Goal: Task Accomplishment & Management: Complete application form

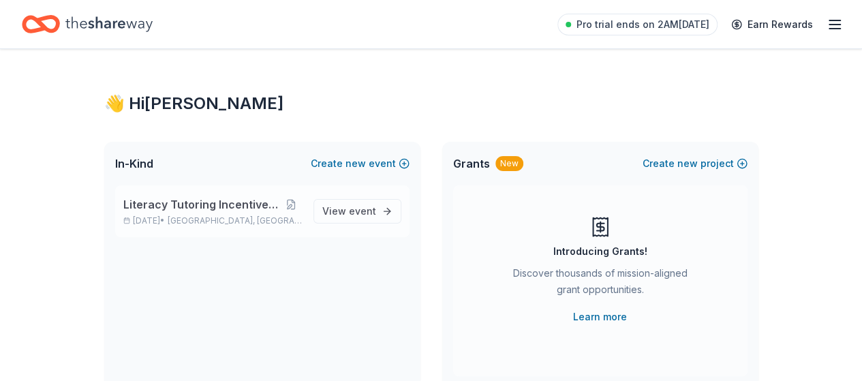
click at [163, 195] on div "Literacy Tutoring Incentive Program [DATE] • [GEOGRAPHIC_DATA], [GEOGRAPHIC_DAT…" at bounding box center [262, 211] width 294 height 52
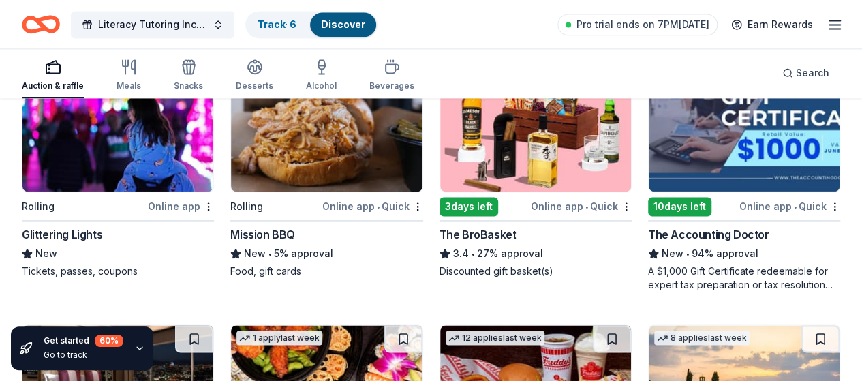
scroll to position [968, 0]
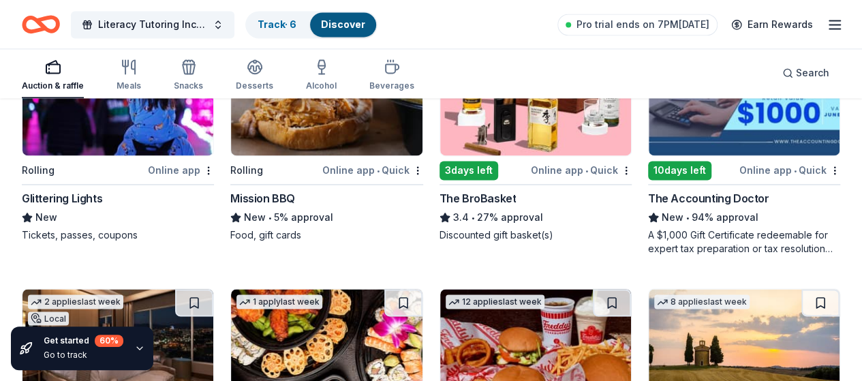
scroll to position [1013, 0]
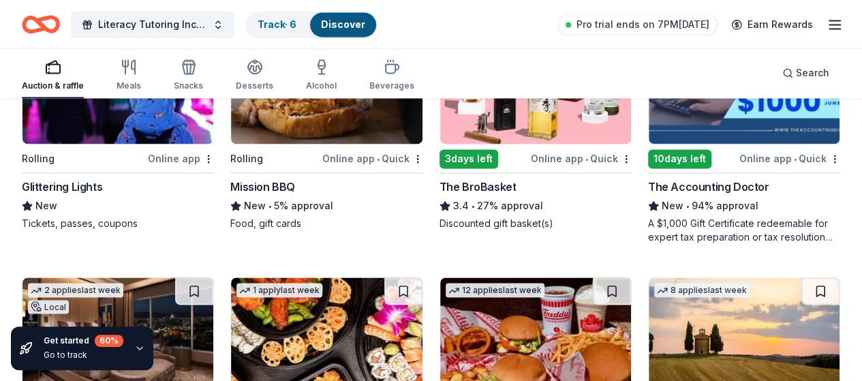
click at [507, 82] on div "Auction & raffle Meals Snacks Desserts Alcohol Beverages Search" at bounding box center [431, 73] width 819 height 50
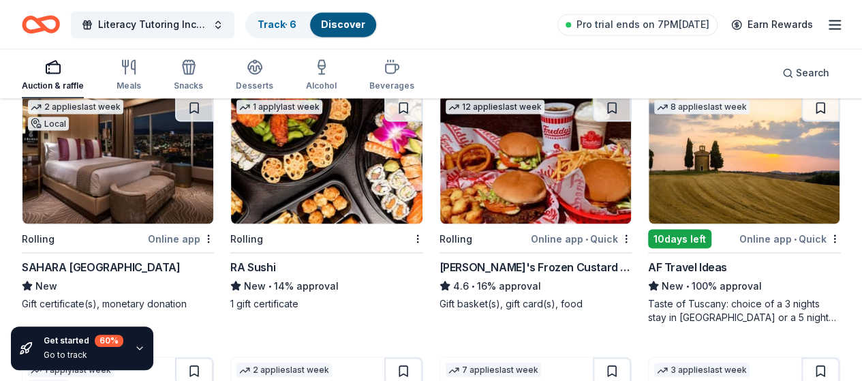
scroll to position [1203, 0]
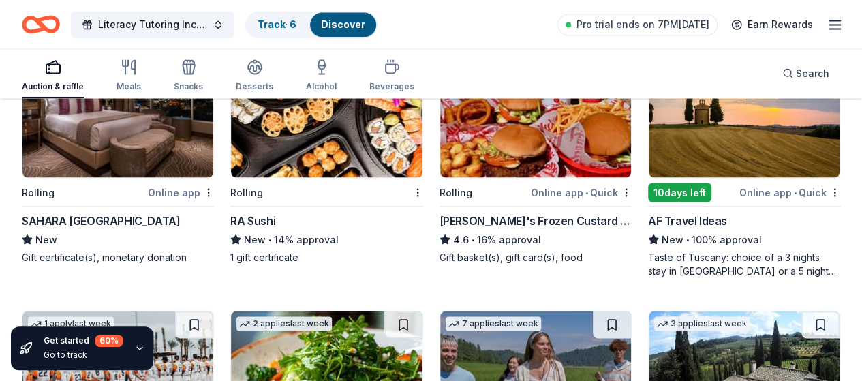
scroll to position [1242, 0]
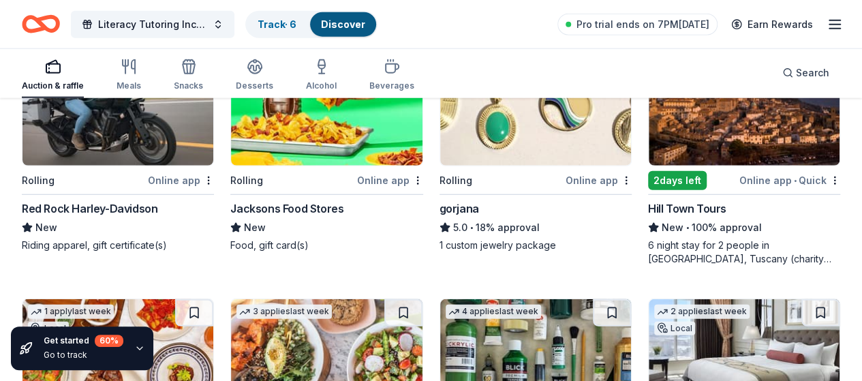
scroll to position [1781, 0]
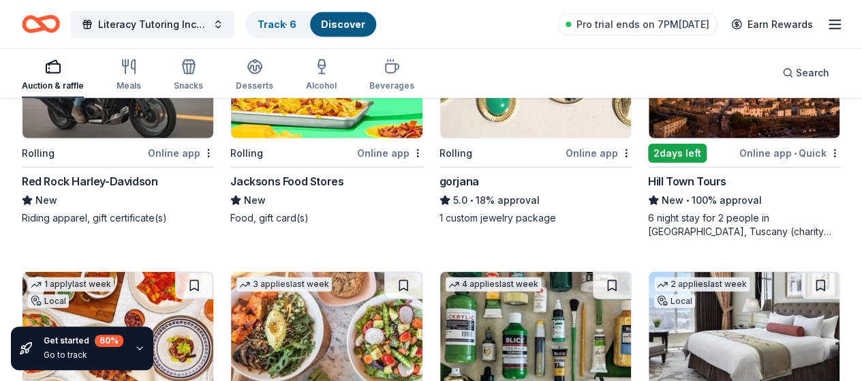
scroll to position [1809, 0]
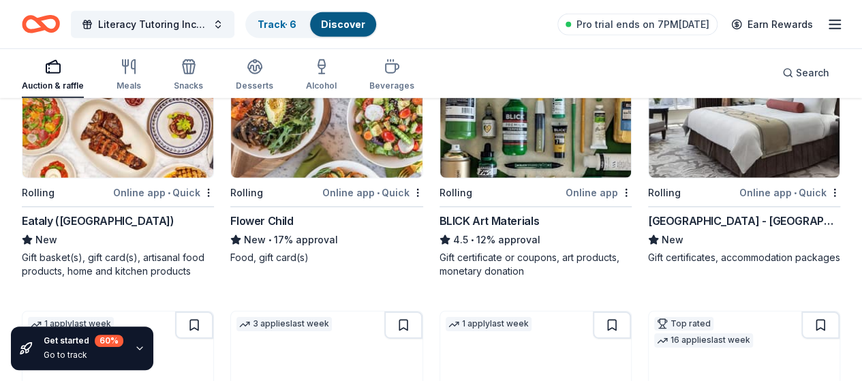
scroll to position [2032, 0]
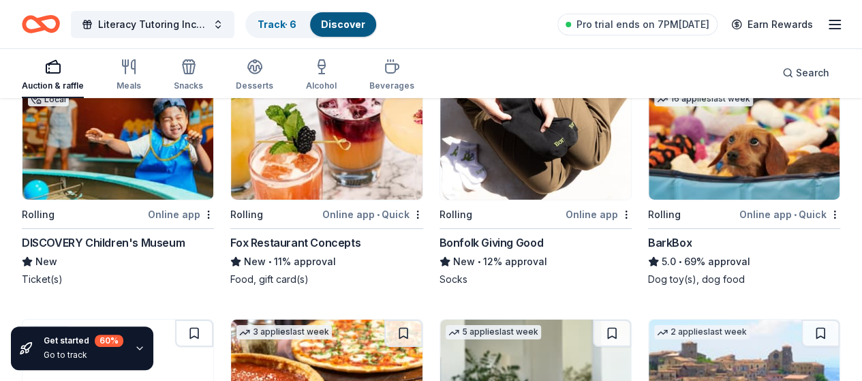
scroll to position [2273, 0]
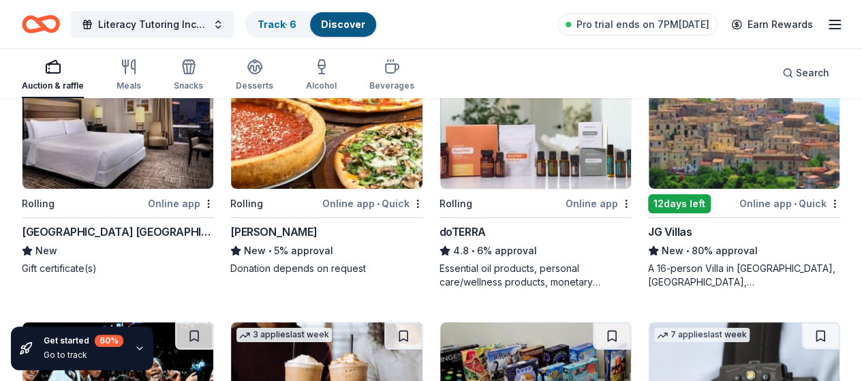
scroll to position [2536, 0]
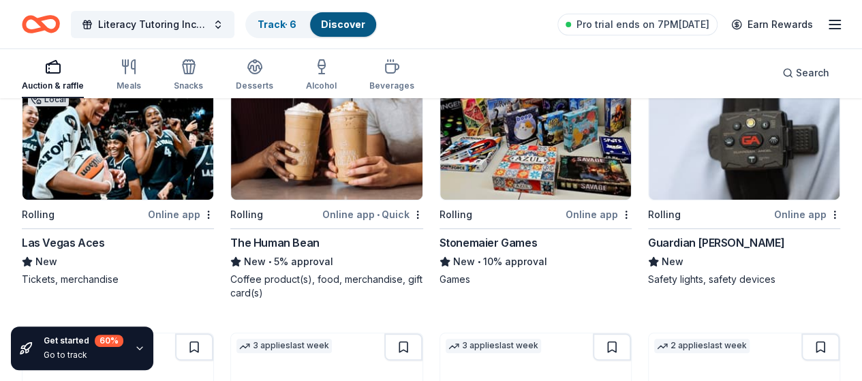
scroll to position [2784, 0]
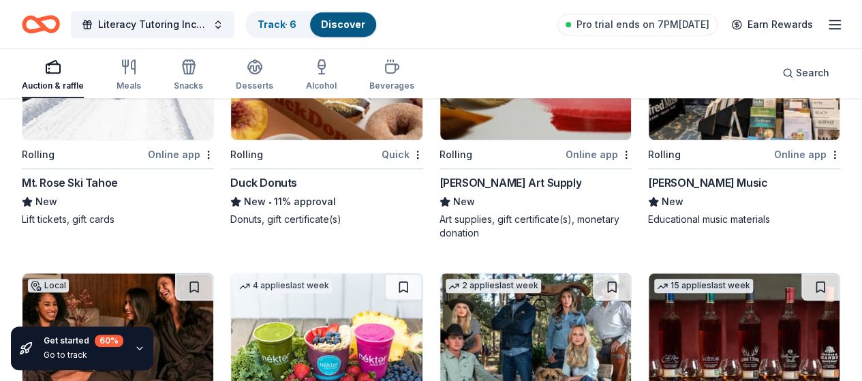
scroll to position [3118, 0]
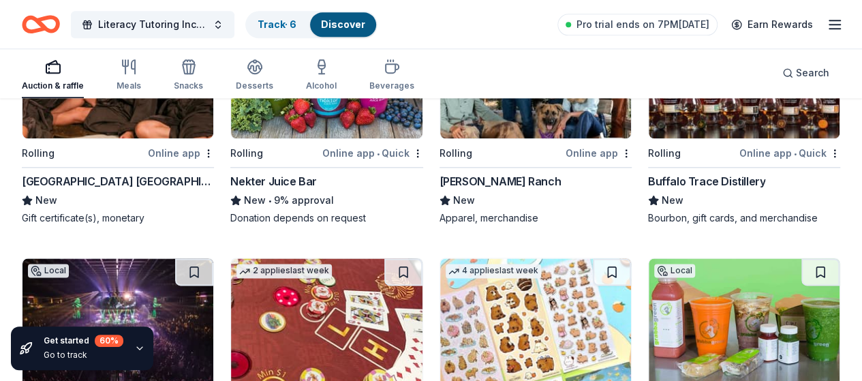
scroll to position [3376, 0]
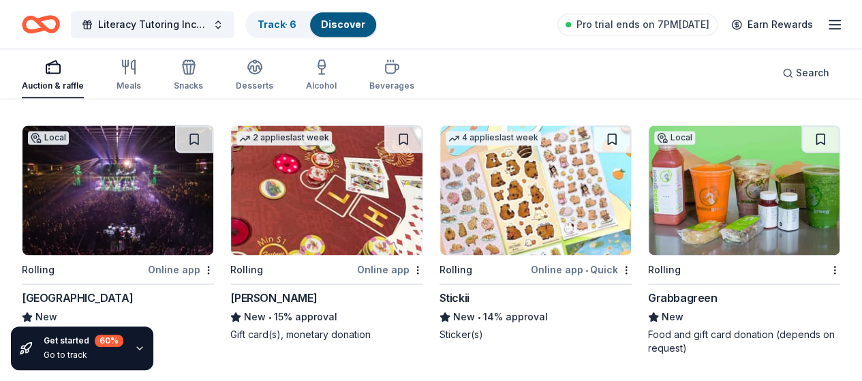
scroll to position [3612, 0]
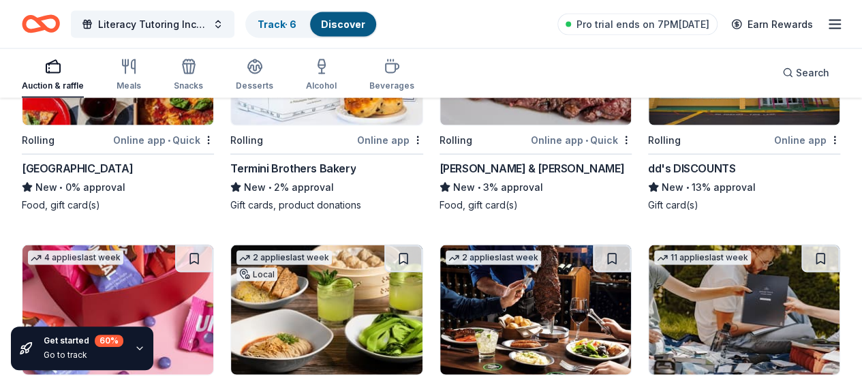
scroll to position [3918, 0]
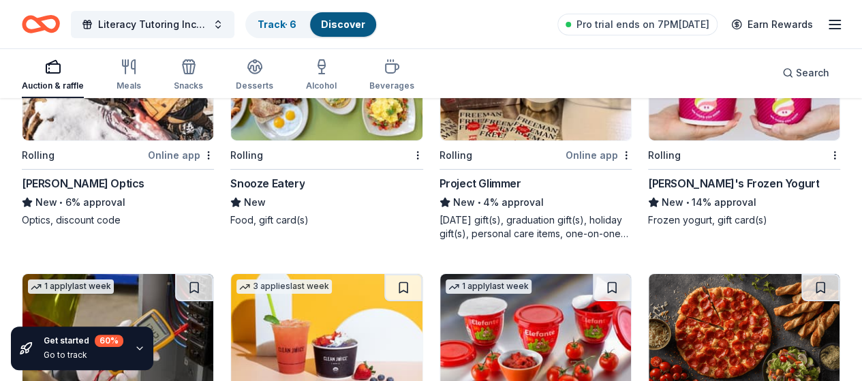
scroll to position [4896, 0]
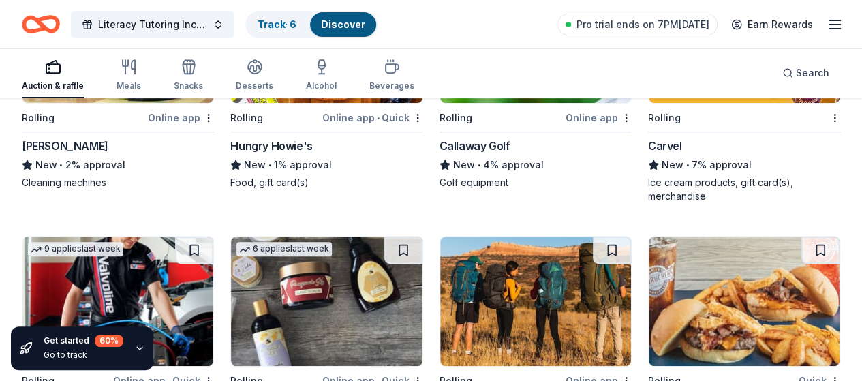
scroll to position [5446, 0]
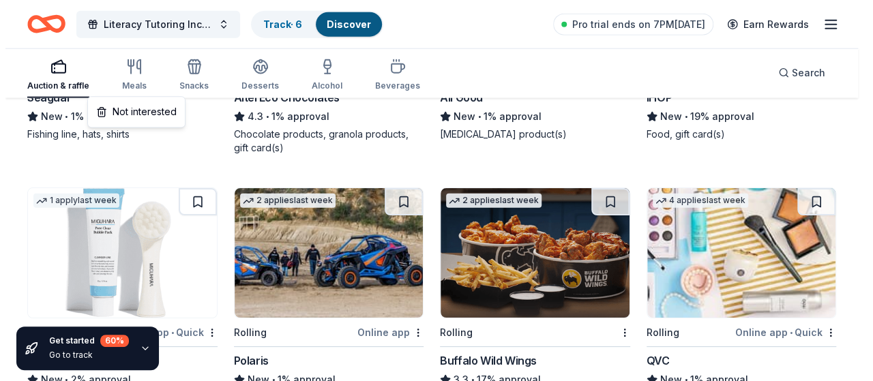
scroll to position [6866, 0]
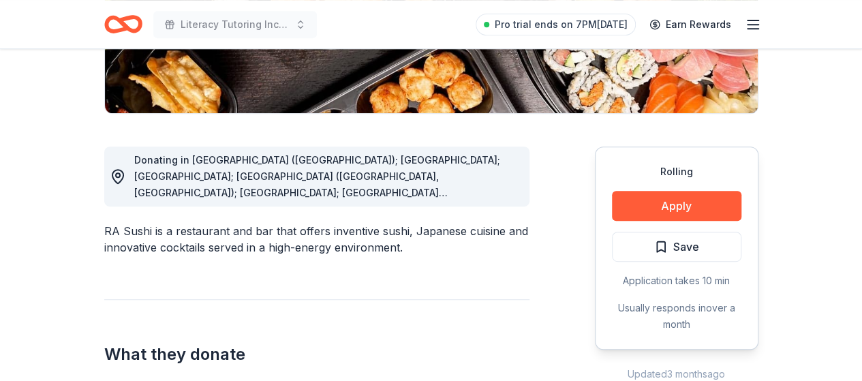
scroll to position [303, 0]
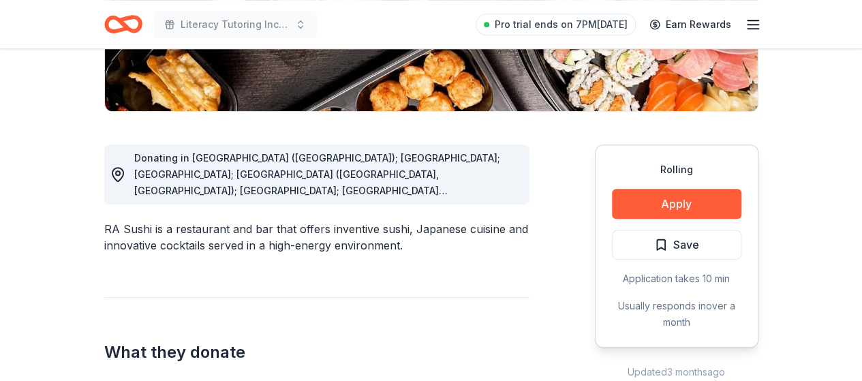
click at [158, 179] on span "Donating in AK (Anchorage); AZ; CA; CO (Broomfield, Denver); FL; GA (Alpharetta…" at bounding box center [317, 329] width 367 height 355
click at [143, 162] on span "Donating in AK (Anchorage); AZ; CA; CO (Broomfield, Denver); FL; GA (Alpharetta…" at bounding box center [317, 329] width 367 height 355
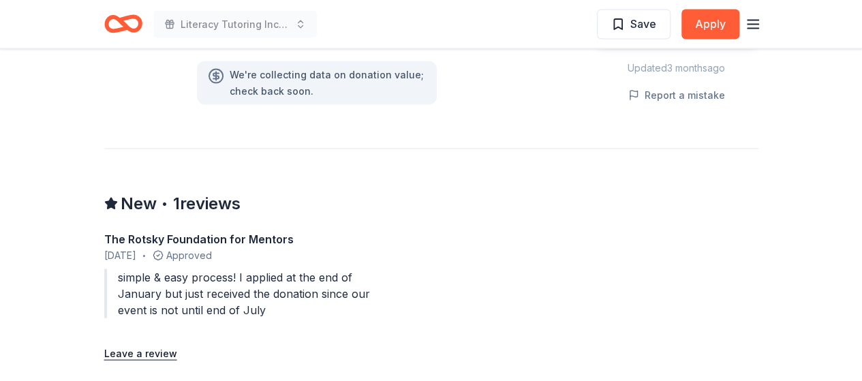
scroll to position [1312, 0]
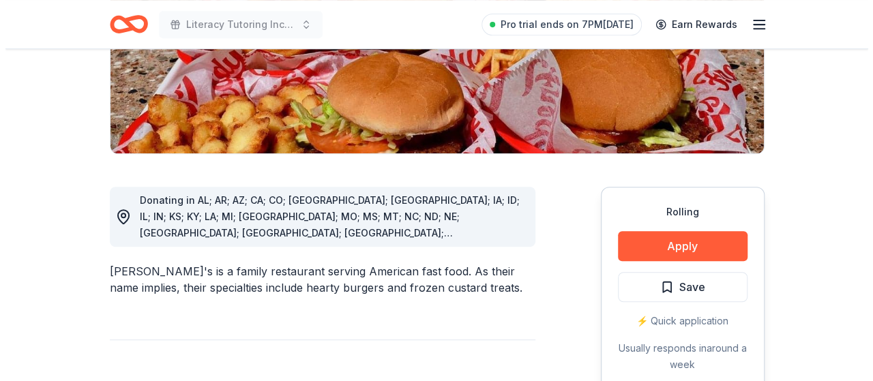
scroll to position [316, 0]
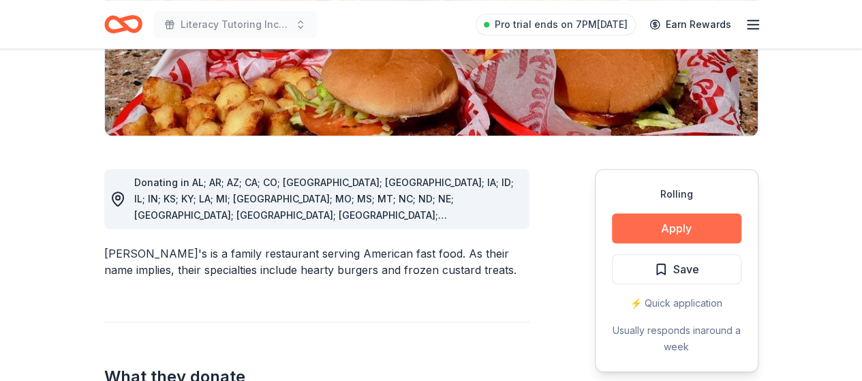
click at [710, 213] on button "Apply" at bounding box center [677, 228] width 130 height 30
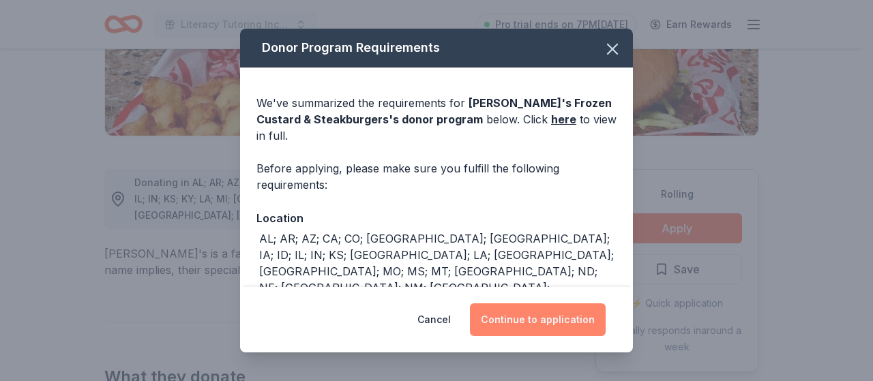
click at [575, 321] on button "Continue to application" at bounding box center [538, 319] width 136 height 33
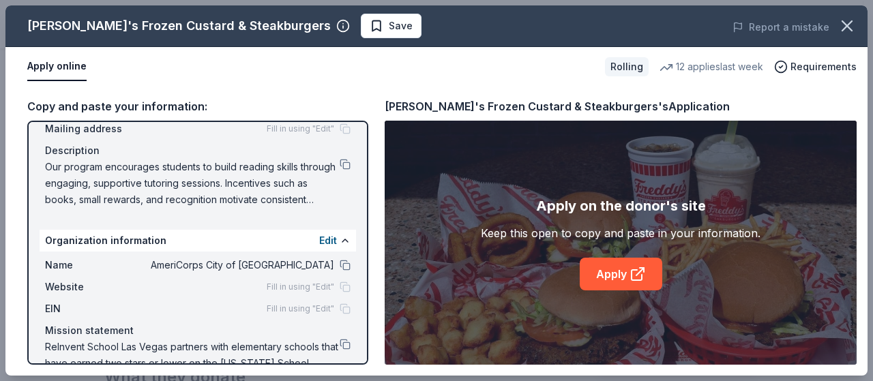
scroll to position [146, 0]
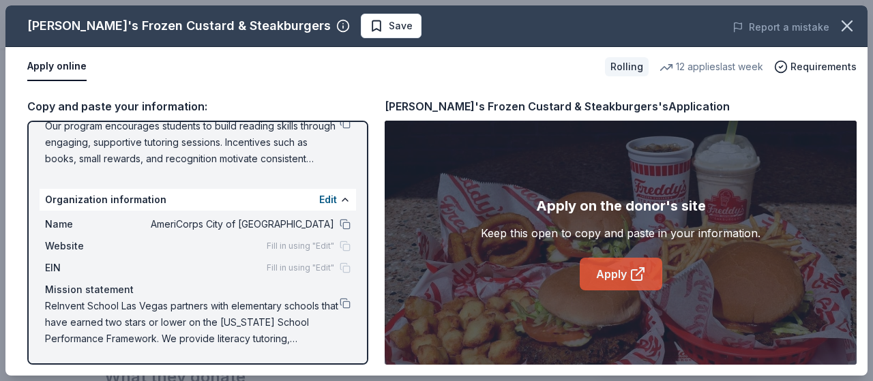
click at [622, 272] on link "Apply" at bounding box center [620, 274] width 82 height 33
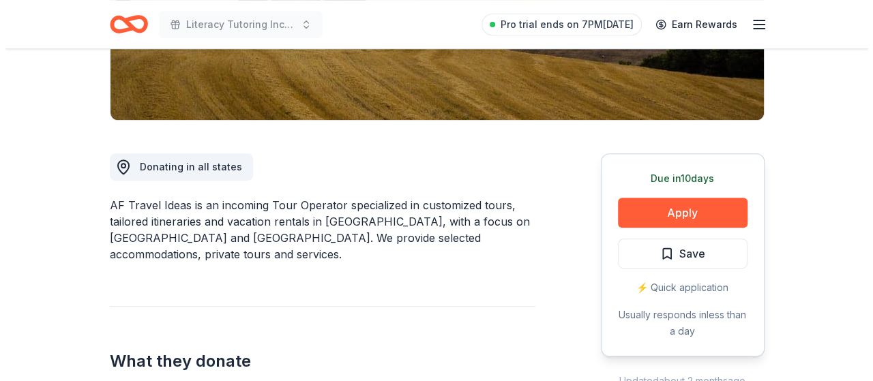
scroll to position [294, 0]
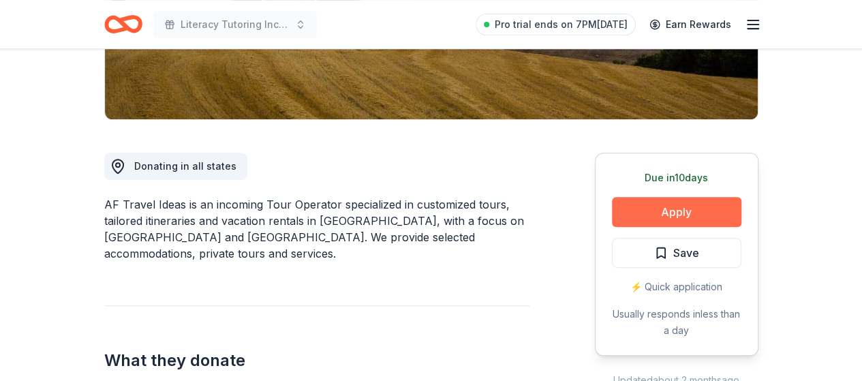
click at [720, 206] on button "Apply" at bounding box center [677, 212] width 130 height 30
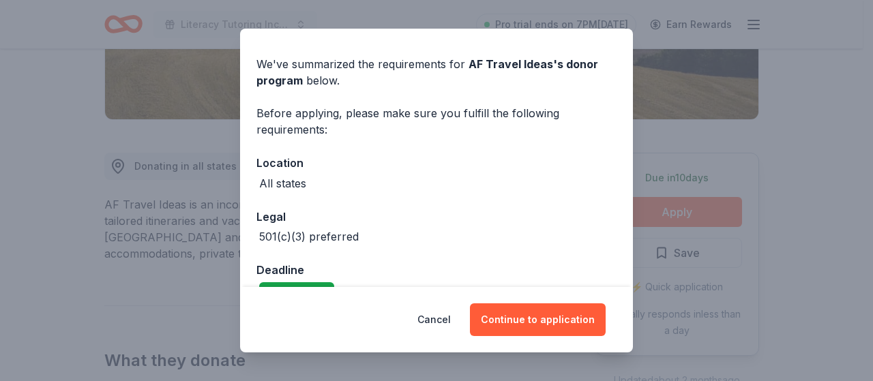
scroll to position [69, 0]
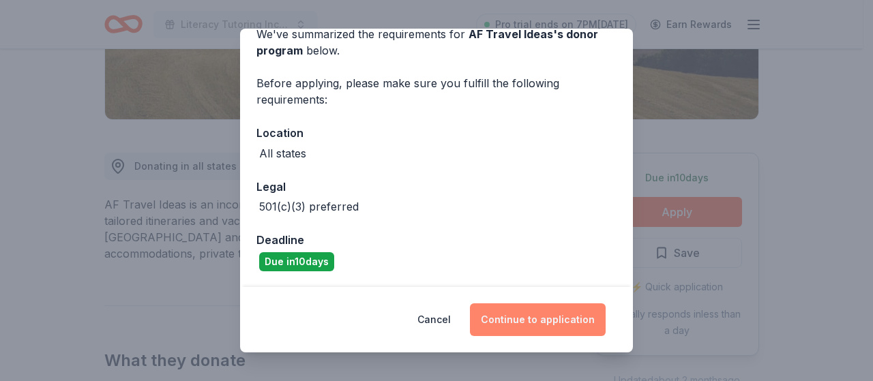
click at [566, 319] on button "Continue to application" at bounding box center [538, 319] width 136 height 33
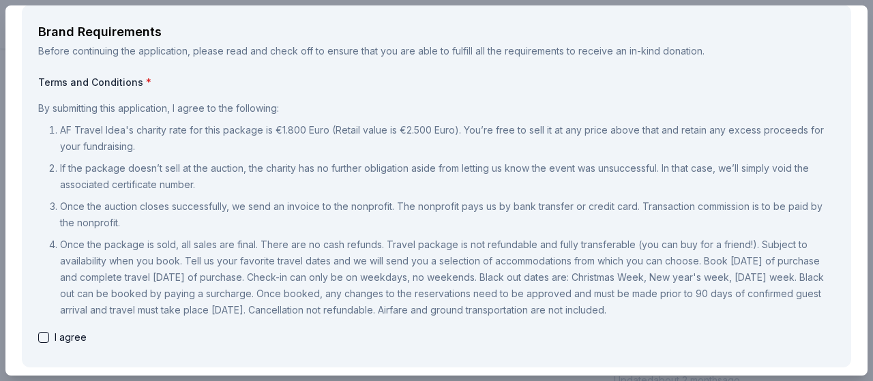
scroll to position [80, 0]
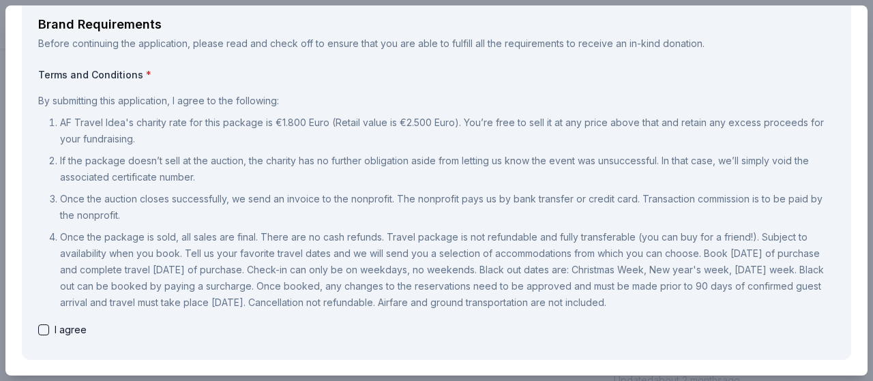
click at [789, 311] on div "By submitting this application, I agree to the following: AF Travel Idea's char…" at bounding box center [436, 201] width 796 height 229
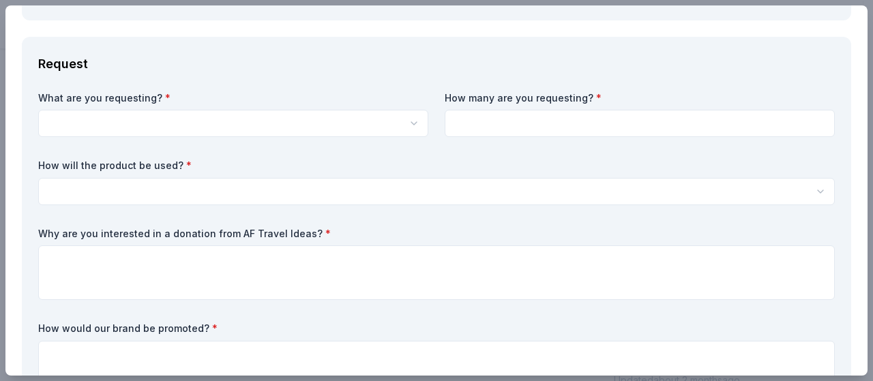
scroll to position [420, 0]
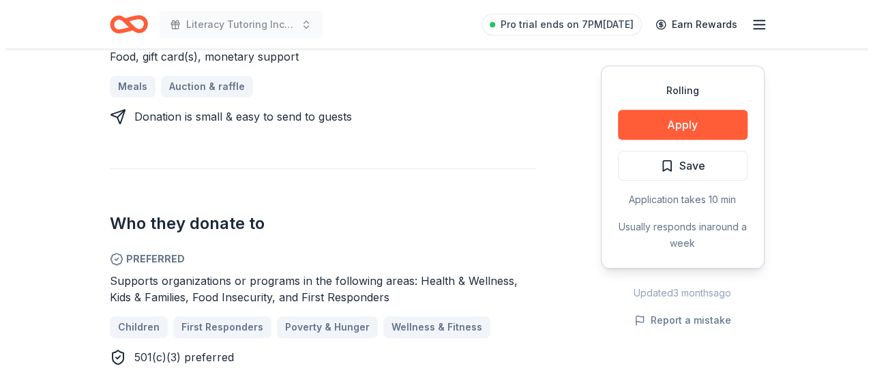
scroll to position [654, 0]
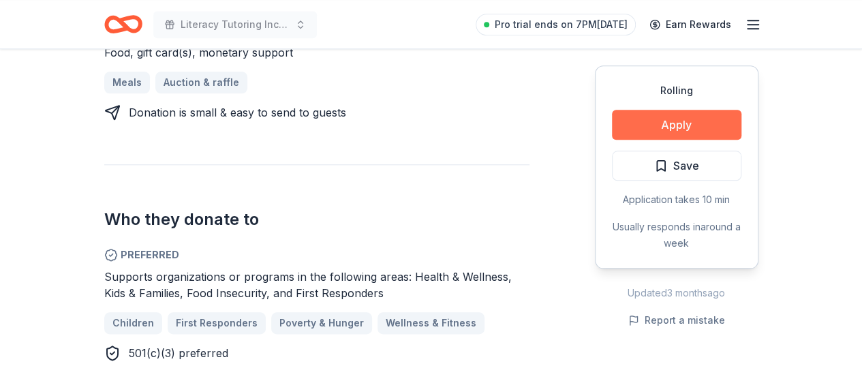
click at [719, 121] on button "Apply" at bounding box center [677, 125] width 130 height 30
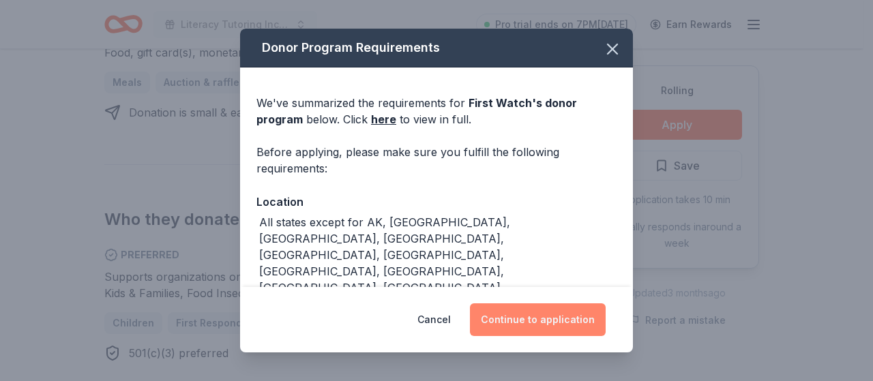
click at [554, 320] on button "Continue to application" at bounding box center [538, 319] width 136 height 33
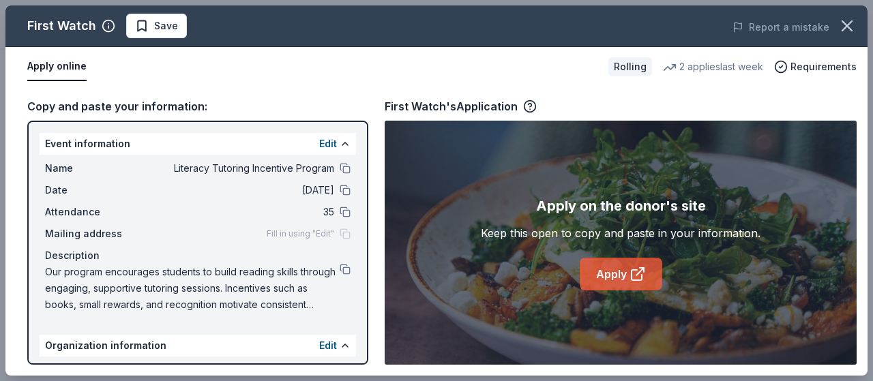
click at [624, 279] on link "Apply" at bounding box center [620, 274] width 82 height 33
click at [635, 277] on icon at bounding box center [637, 274] width 16 height 16
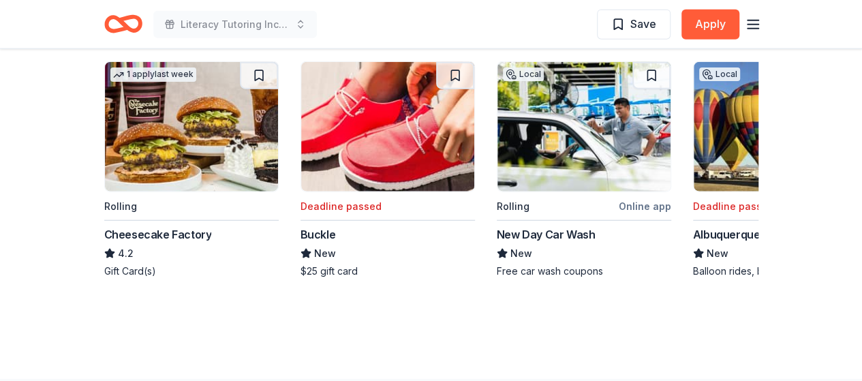
scroll to position [1610, 0]
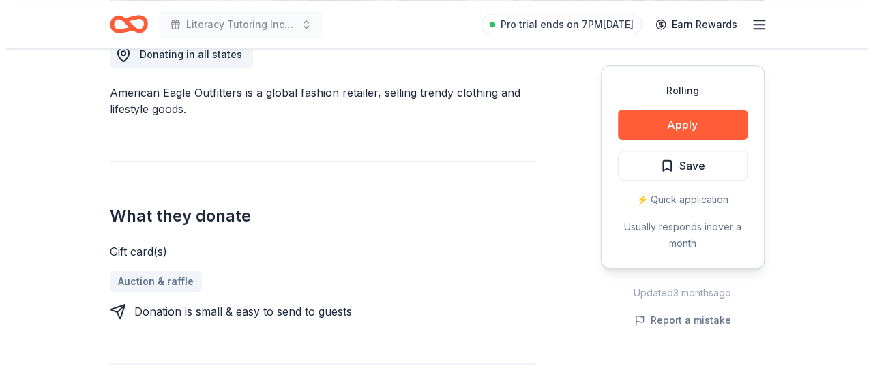
scroll to position [410, 0]
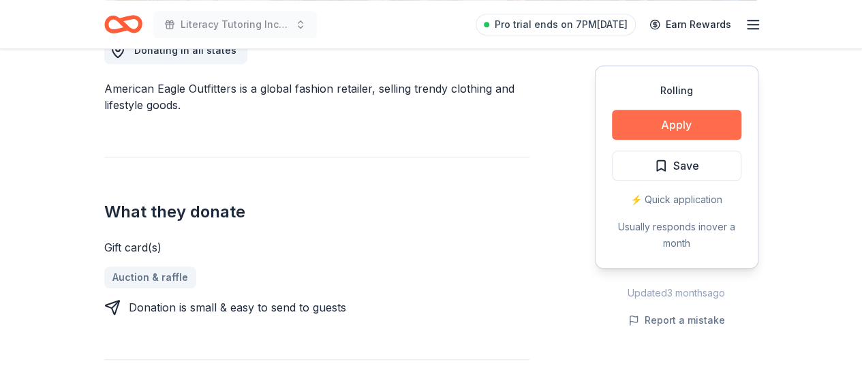
click at [720, 126] on button "Apply" at bounding box center [677, 125] width 130 height 30
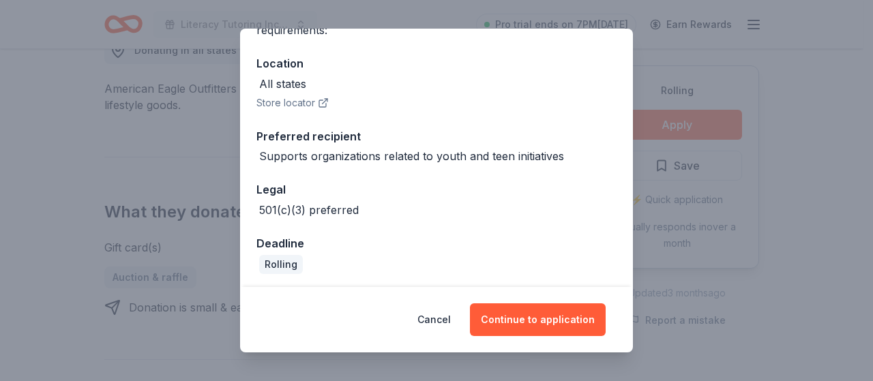
scroll to position [139, 0]
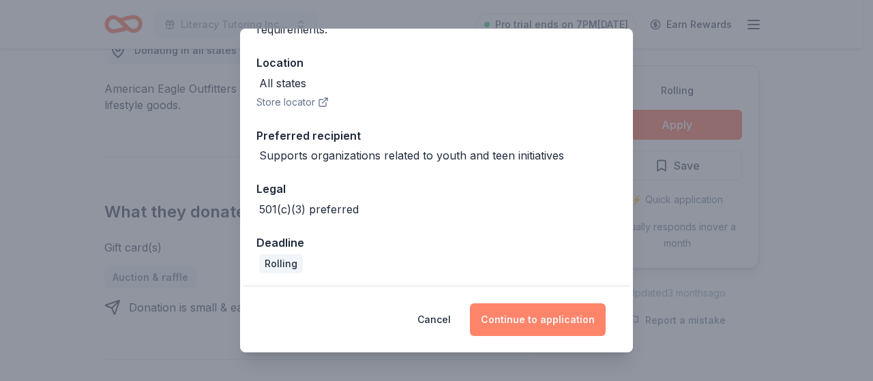
click at [547, 318] on button "Continue to application" at bounding box center [538, 319] width 136 height 33
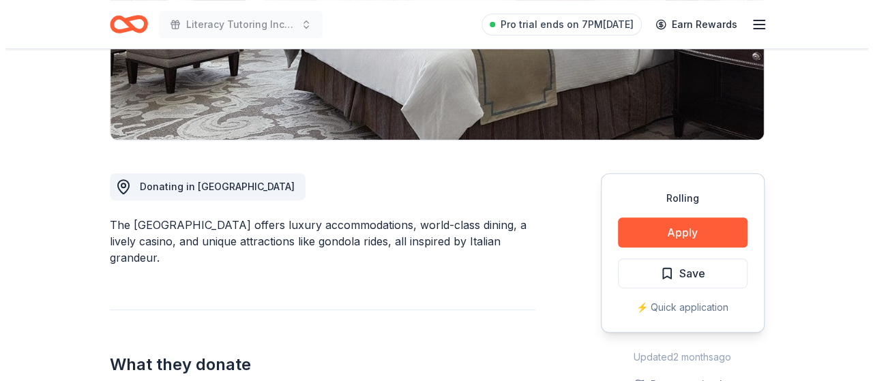
scroll to position [276, 0]
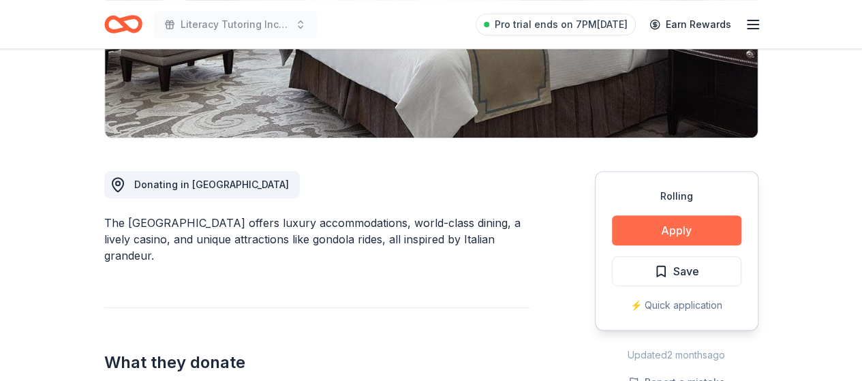
click at [721, 237] on button "Apply" at bounding box center [677, 230] width 130 height 30
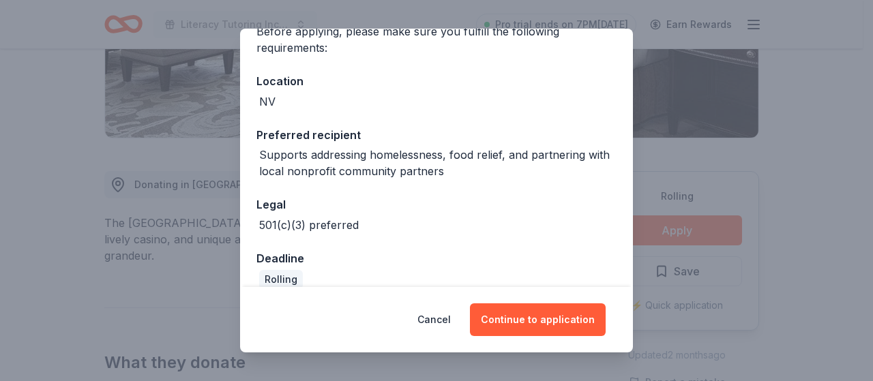
scroll to position [138, 0]
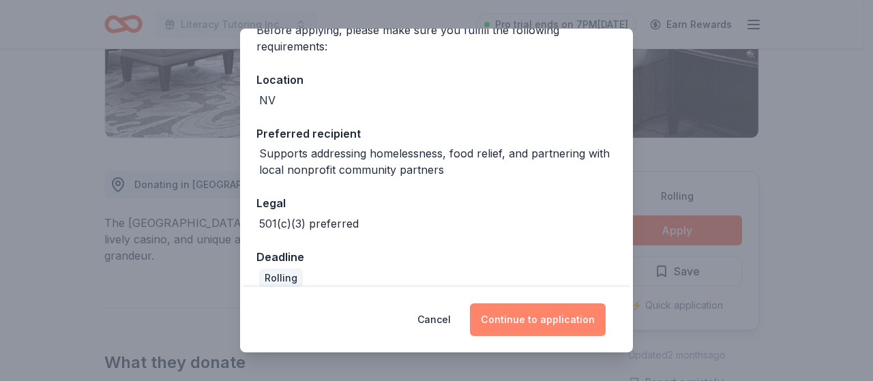
click at [558, 314] on button "Continue to application" at bounding box center [538, 319] width 136 height 33
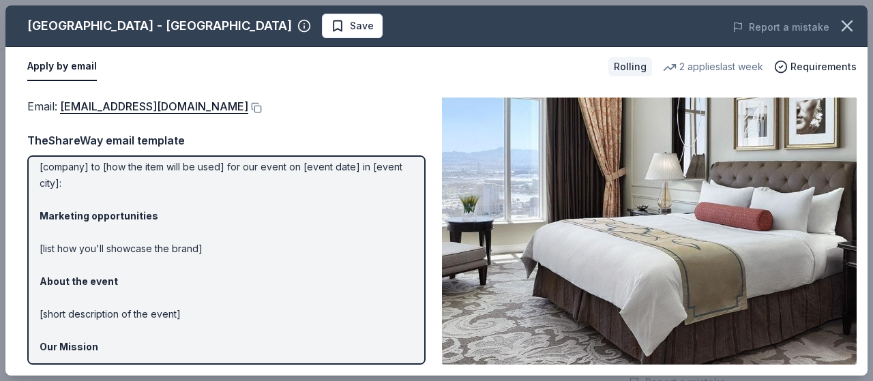
scroll to position [0, 0]
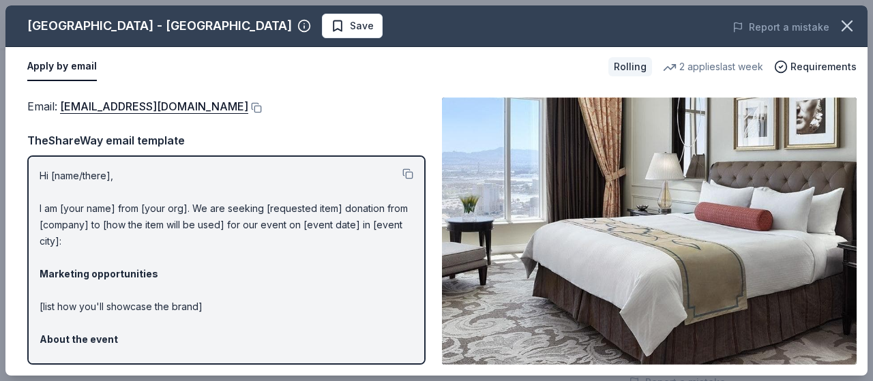
drag, startPoint x: 38, startPoint y: 173, endPoint x: 146, endPoint y: 196, distance: 110.2
click at [146, 196] on div "Hi [name/there], I am [your name] from [your org]. We are seeking [requested it…" at bounding box center [226, 259] width 398 height 209
drag, startPoint x: 44, startPoint y: 171, endPoint x: 129, endPoint y: 217, distance: 97.0
click at [129, 217] on p "Hi [name/there], I am [your name] from [your org]. We are seeking [requested it…" at bounding box center [227, 348] width 374 height 360
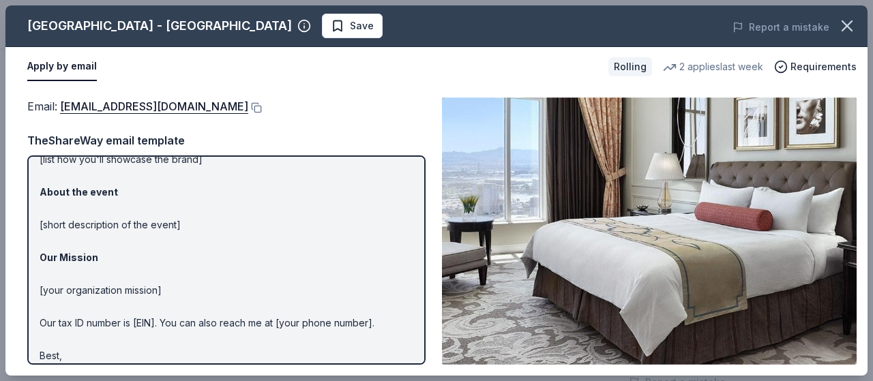
scroll to position [175, 0]
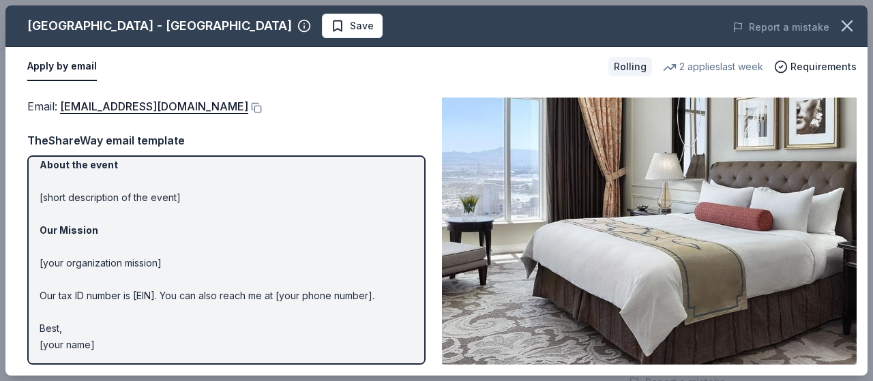
drag, startPoint x: 96, startPoint y: 342, endPoint x: 32, endPoint y: 280, distance: 88.7
click at [32, 280] on div "Hi [name/there], I am [your name] from [your org]. We are seeking [requested it…" at bounding box center [226, 259] width 398 height 209
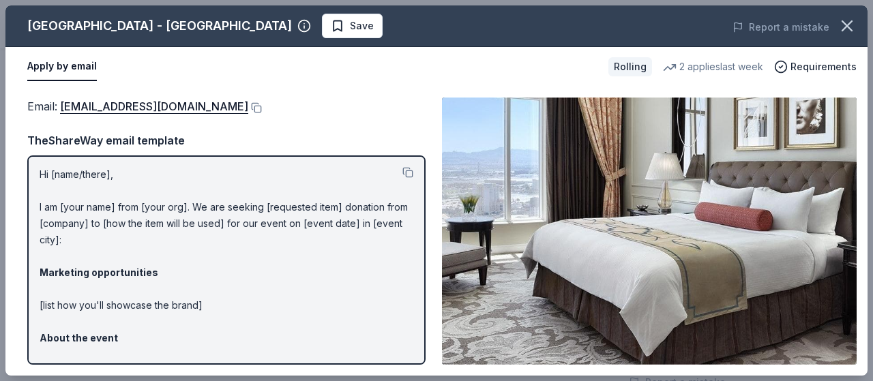
scroll to position [0, 0]
drag, startPoint x: 37, startPoint y: 104, endPoint x: 75, endPoint y: 106, distance: 37.5
click at [75, 106] on span "Email : loveforall@venetianlasvegas.com" at bounding box center [137, 107] width 221 height 14
click at [248, 105] on button at bounding box center [255, 107] width 14 height 11
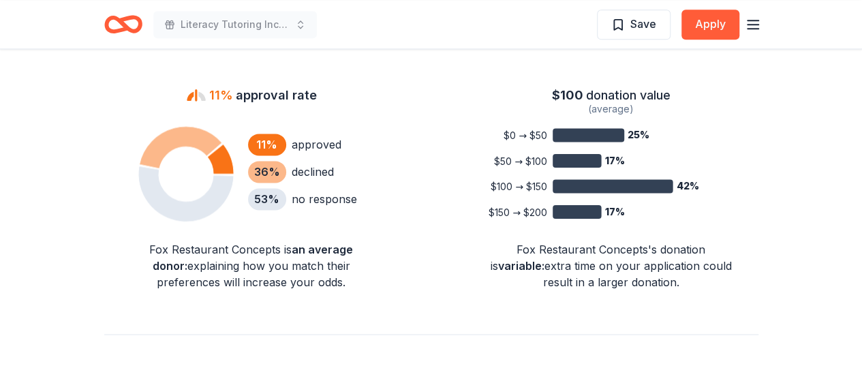
scroll to position [922, 0]
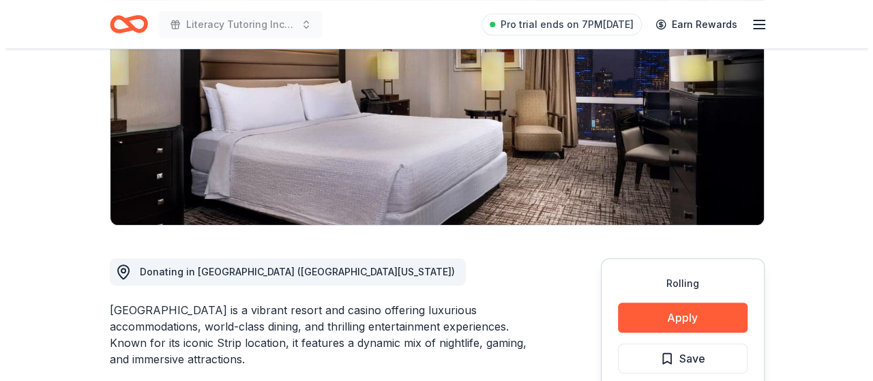
scroll to position [191, 0]
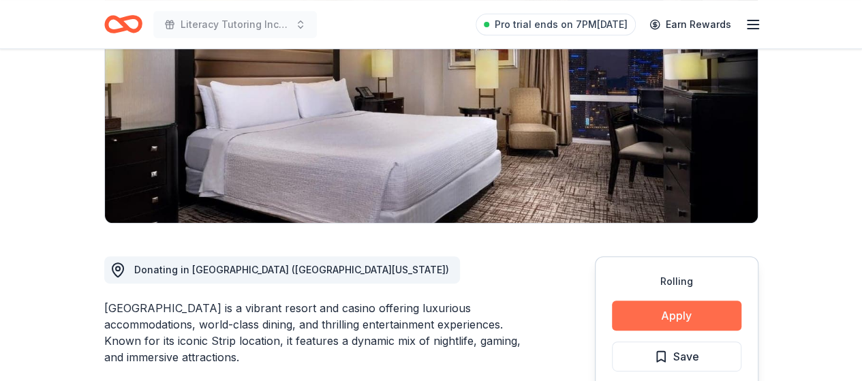
click at [706, 309] on button "Apply" at bounding box center [677, 316] width 130 height 30
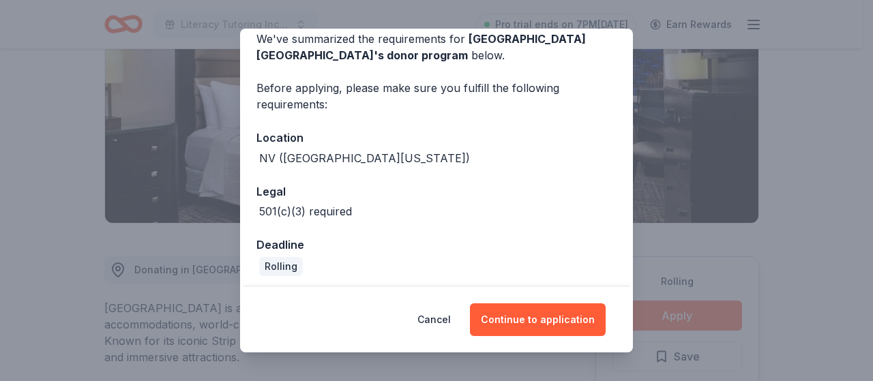
scroll to position [69, 0]
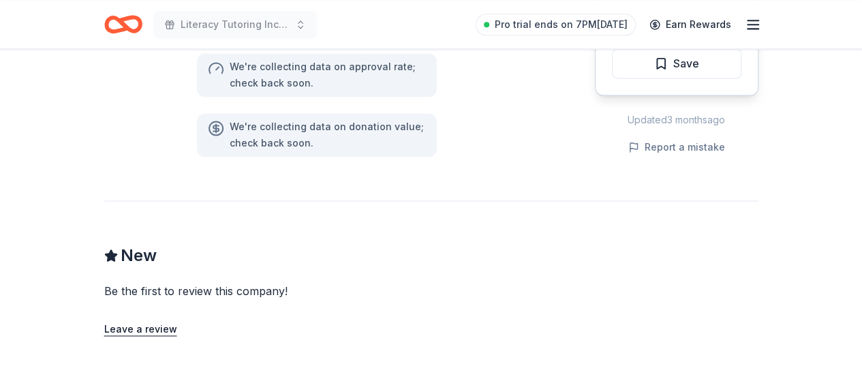
scroll to position [941, 0]
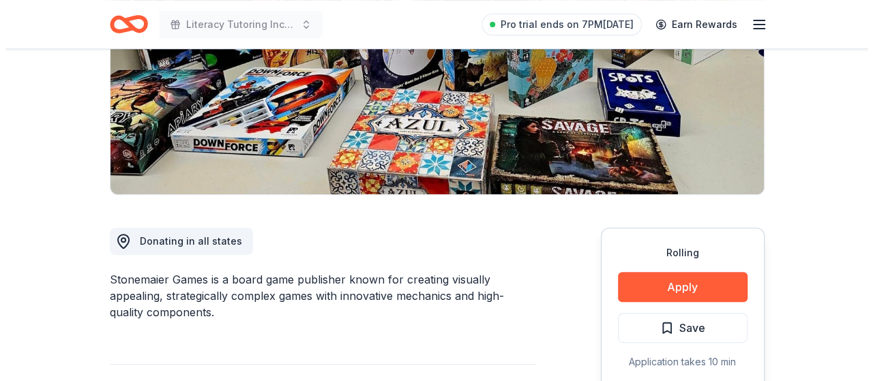
scroll to position [217, 0]
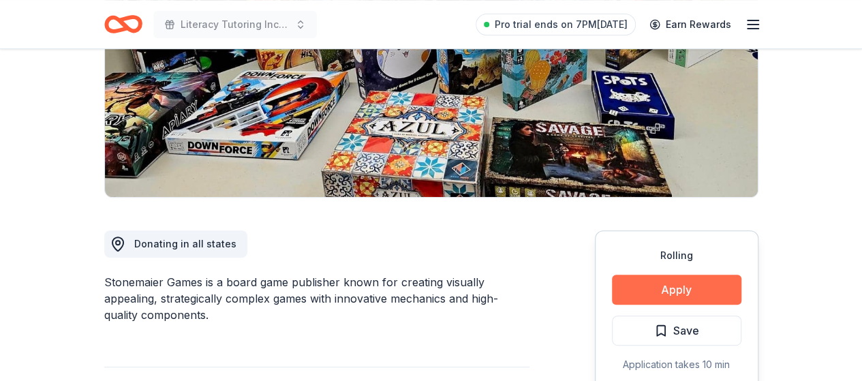
click at [644, 292] on button "Apply" at bounding box center [677, 290] width 130 height 30
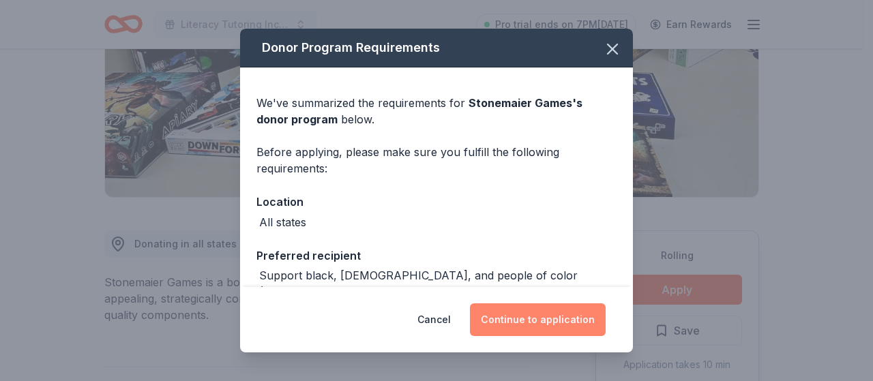
click at [481, 319] on button "Continue to application" at bounding box center [538, 319] width 136 height 33
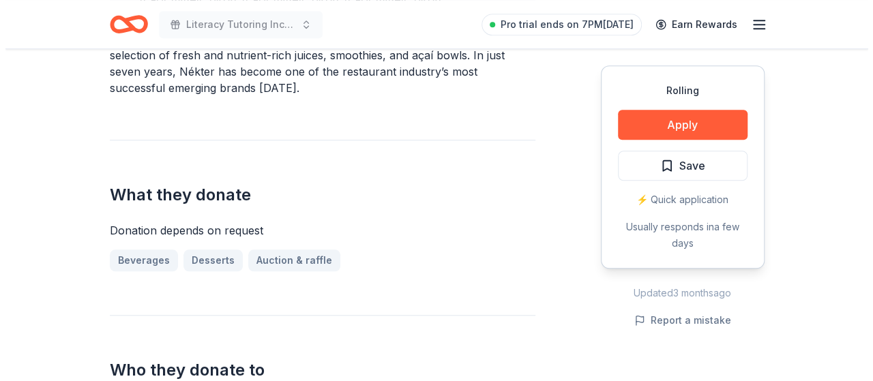
scroll to position [494, 0]
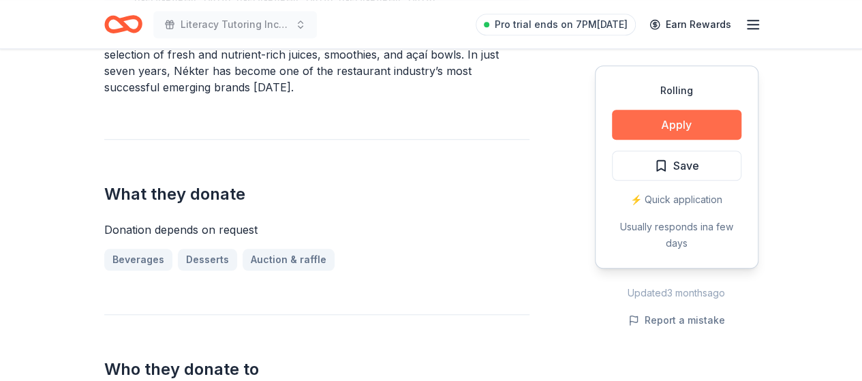
click at [731, 117] on button "Apply" at bounding box center [677, 125] width 130 height 30
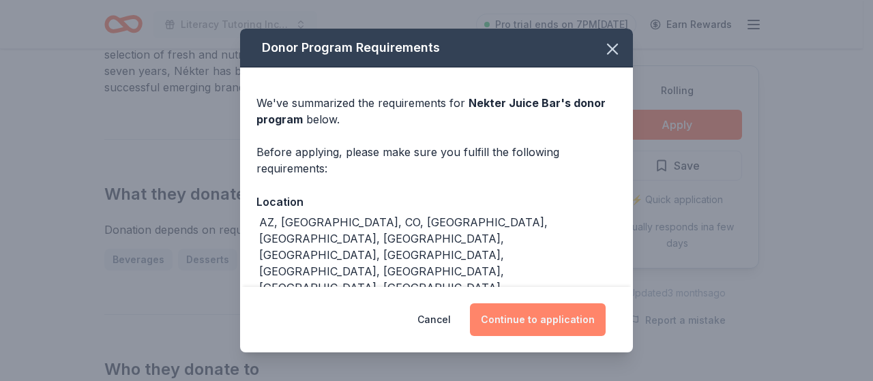
click at [558, 317] on button "Continue to application" at bounding box center [538, 319] width 136 height 33
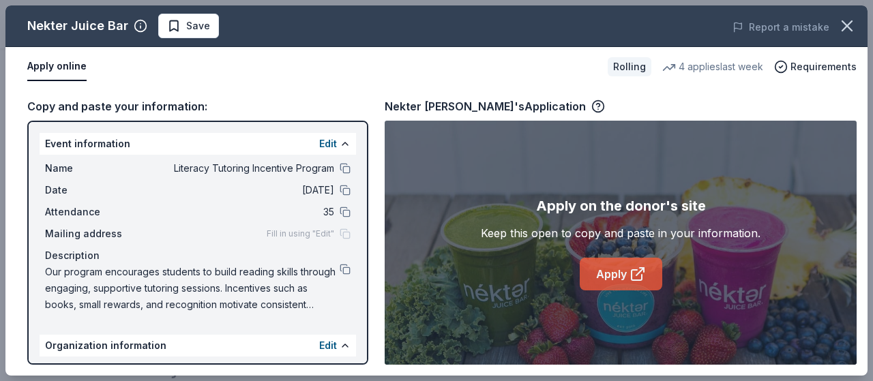
click at [609, 278] on link "Apply" at bounding box center [620, 274] width 82 height 33
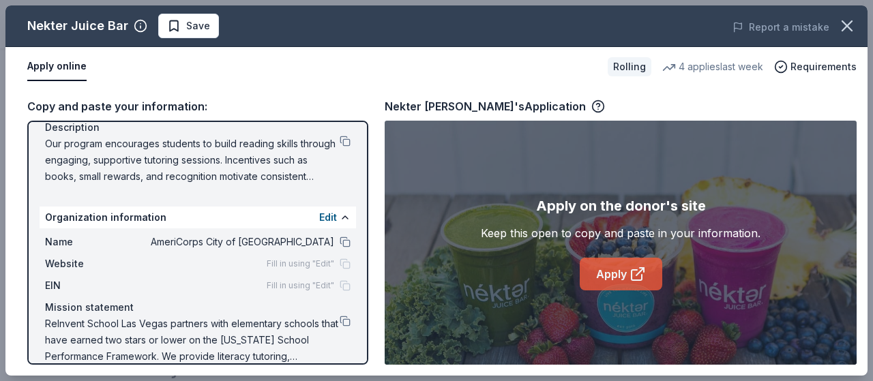
scroll to position [146, 0]
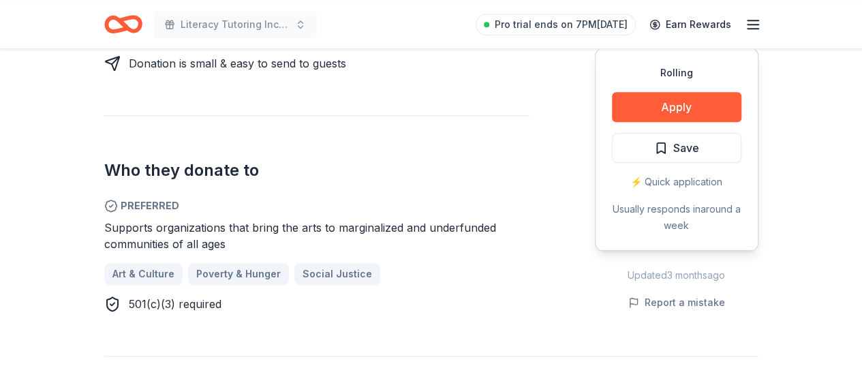
scroll to position [679, 0]
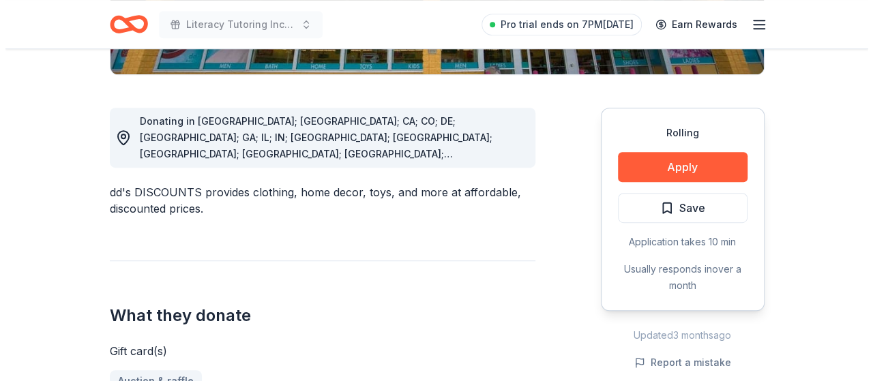
scroll to position [339, 0]
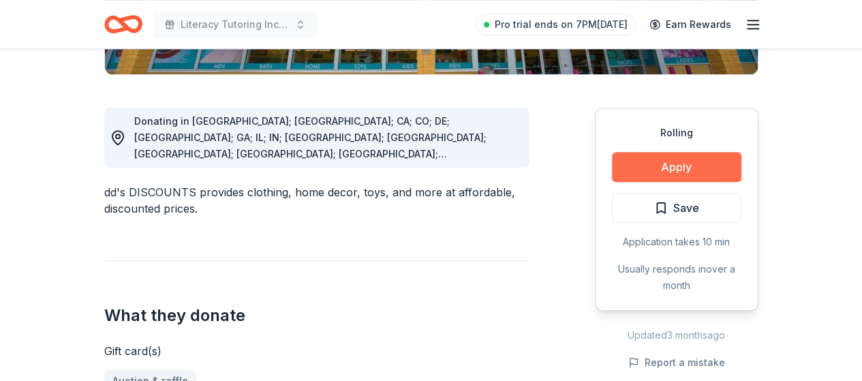
click at [714, 164] on button "Apply" at bounding box center [677, 167] width 130 height 30
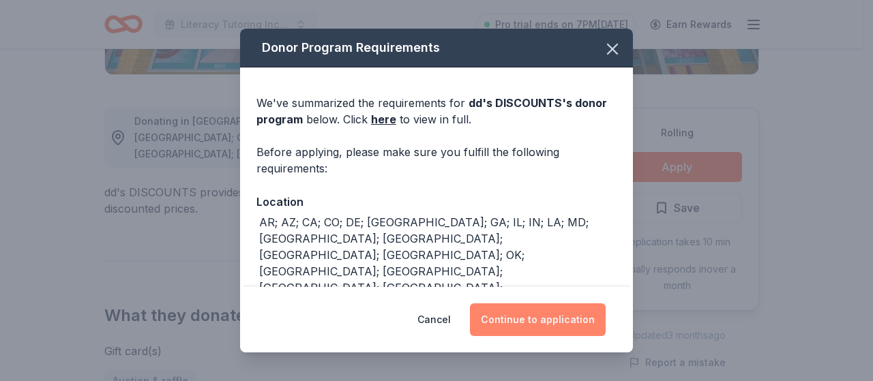
click at [573, 319] on button "Continue to application" at bounding box center [538, 319] width 136 height 33
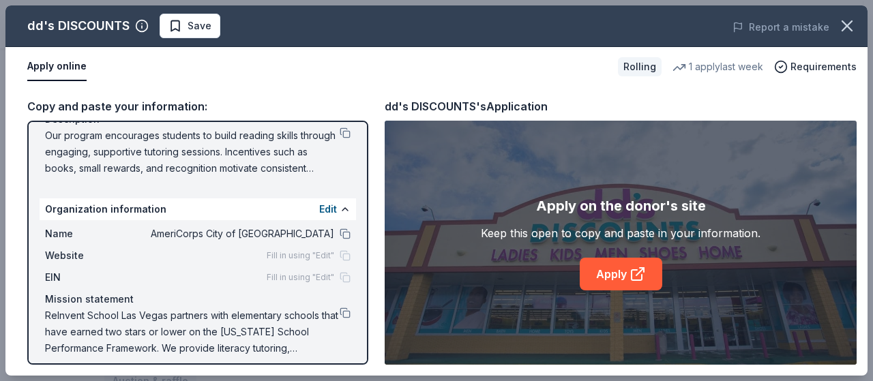
scroll to position [146, 0]
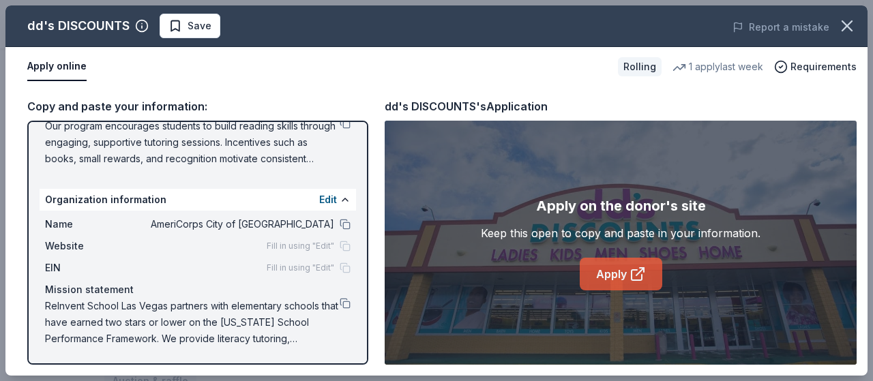
click at [611, 273] on link "Apply" at bounding box center [620, 274] width 82 height 33
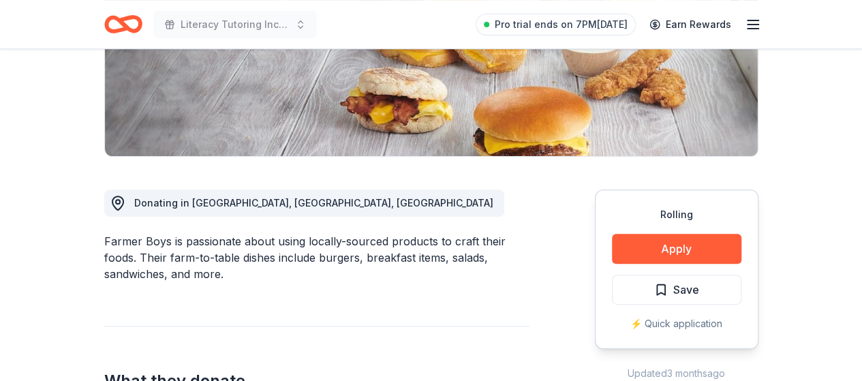
scroll to position [258, 0]
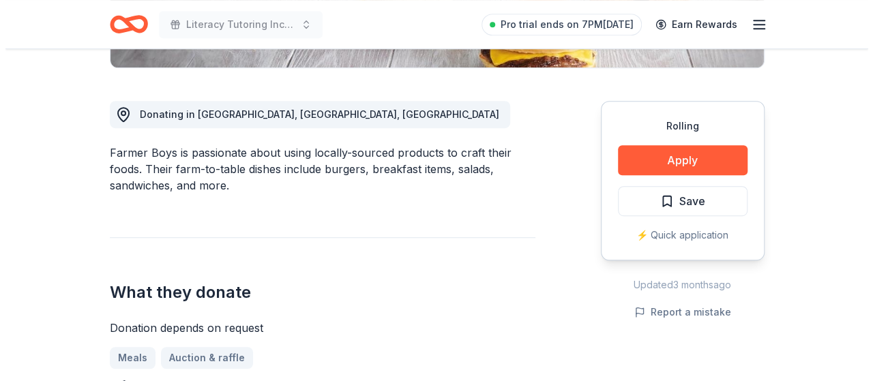
scroll to position [353, 0]
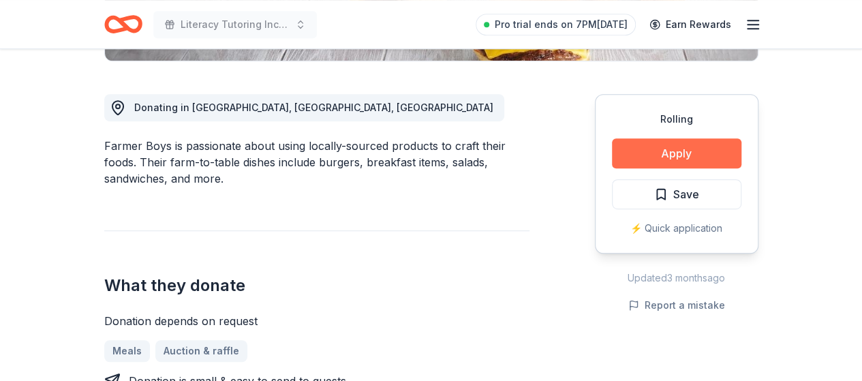
click at [701, 147] on button "Apply" at bounding box center [677, 153] width 130 height 30
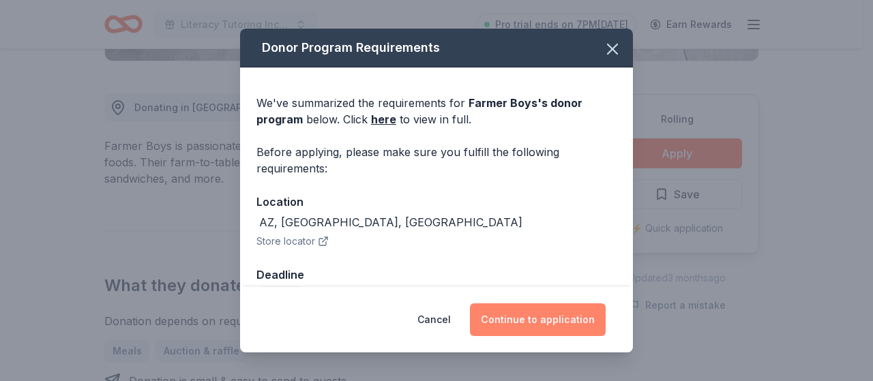
click at [578, 321] on button "Continue to application" at bounding box center [538, 319] width 136 height 33
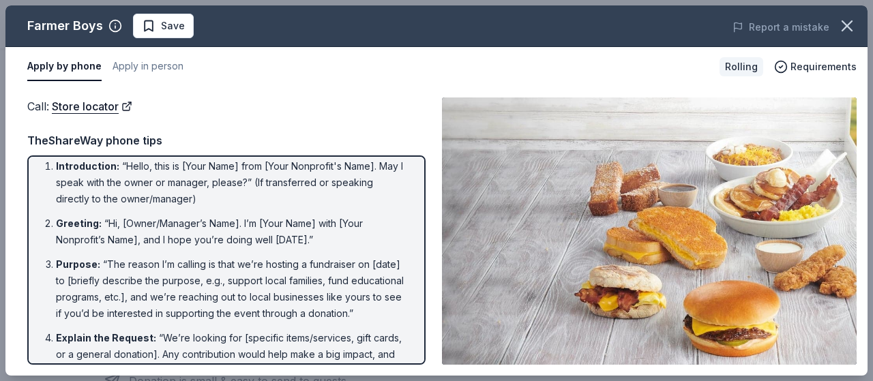
scroll to position [4, 0]
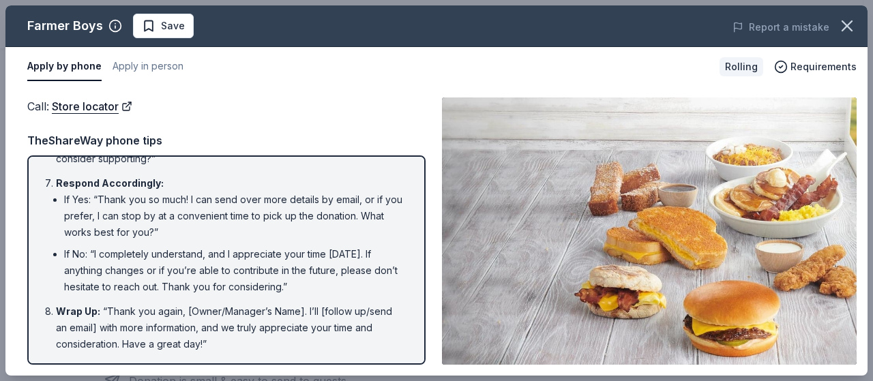
scroll to position [352, 0]
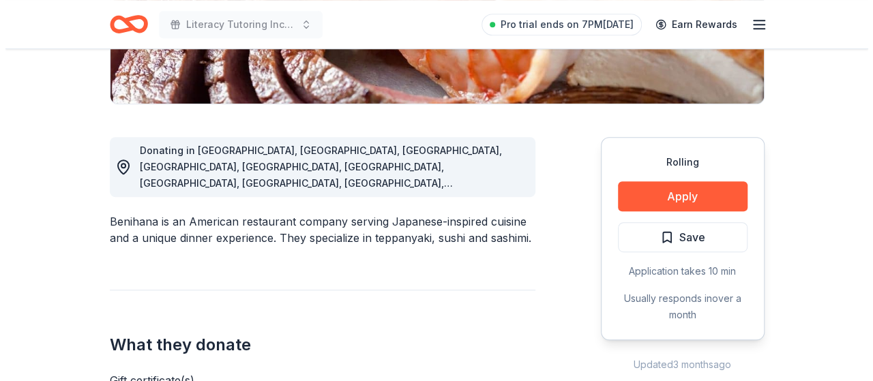
scroll to position [311, 0]
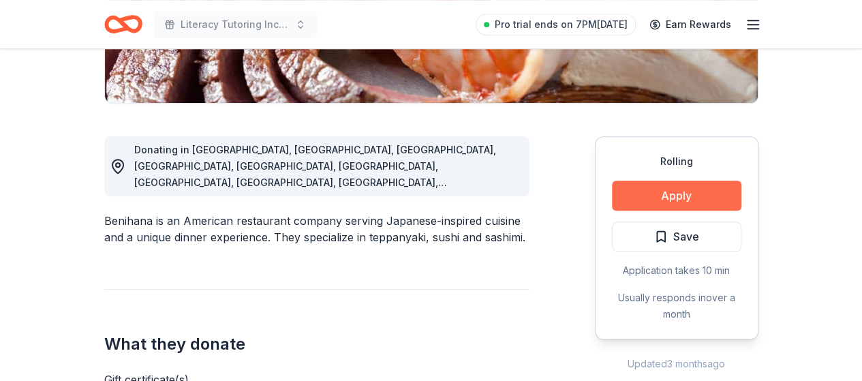
click at [693, 188] on button "Apply" at bounding box center [677, 196] width 130 height 30
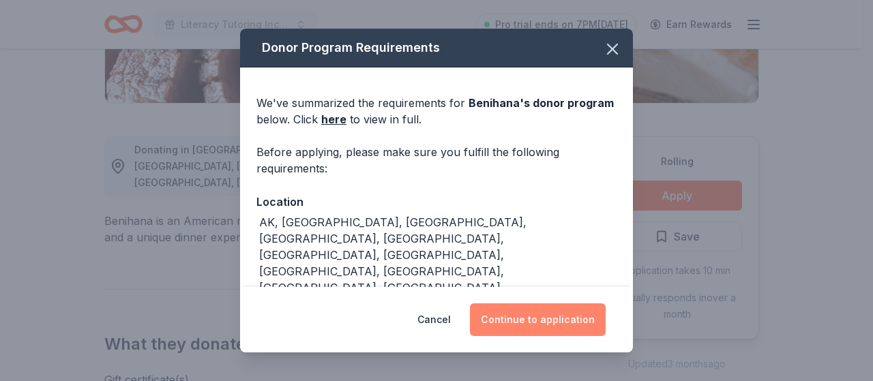
click at [533, 316] on button "Continue to application" at bounding box center [538, 319] width 136 height 33
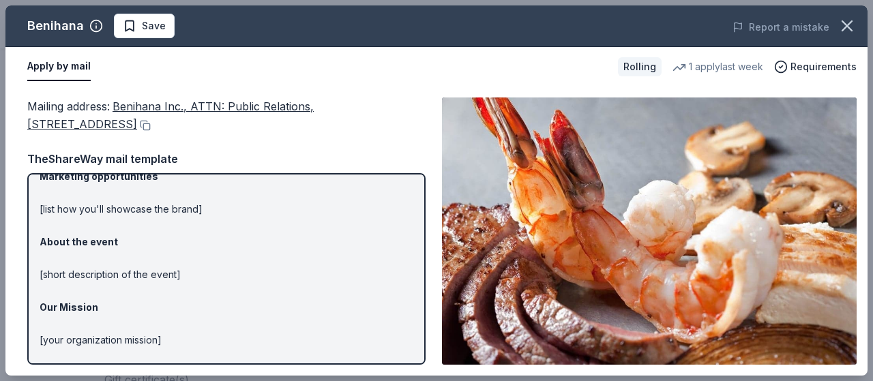
scroll to position [125, 0]
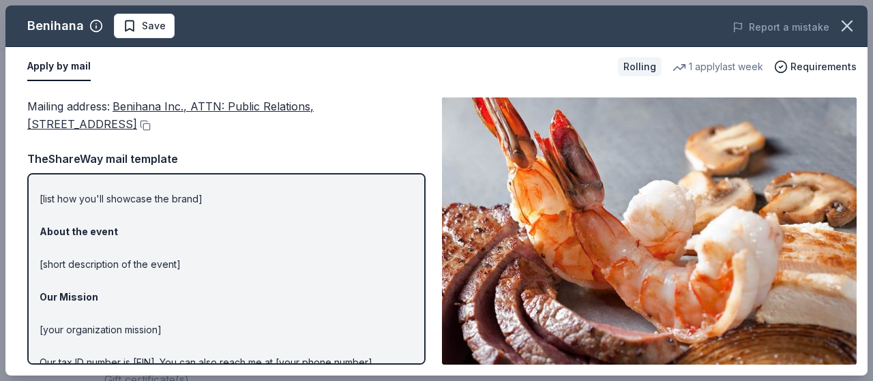
click at [56, 229] on strong "About the event" at bounding box center [79, 232] width 78 height 12
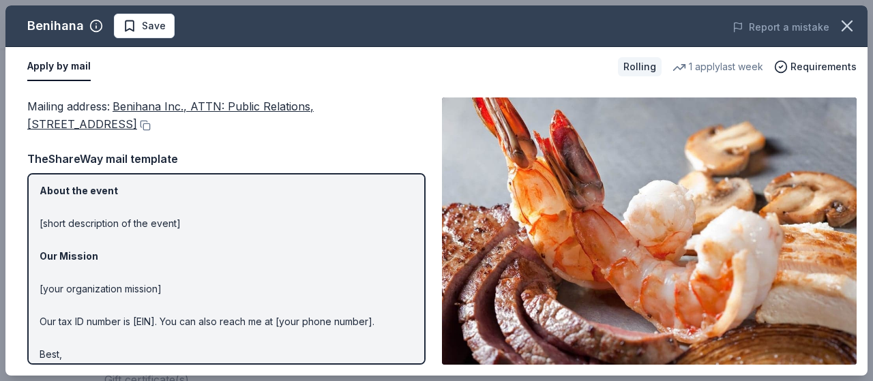
scroll to position [192, 0]
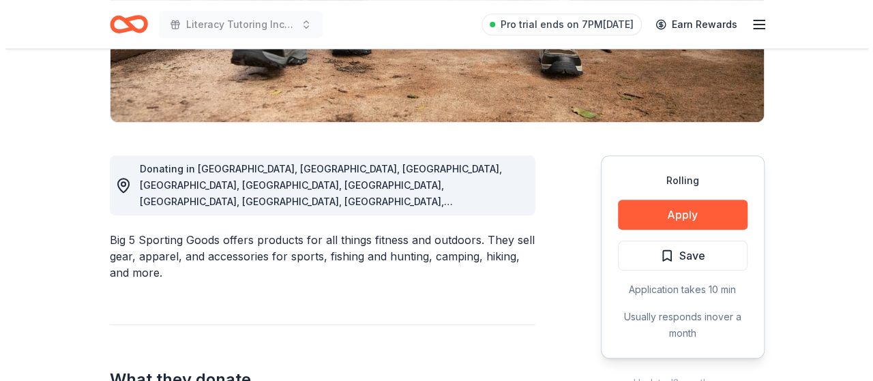
scroll to position [292, 0]
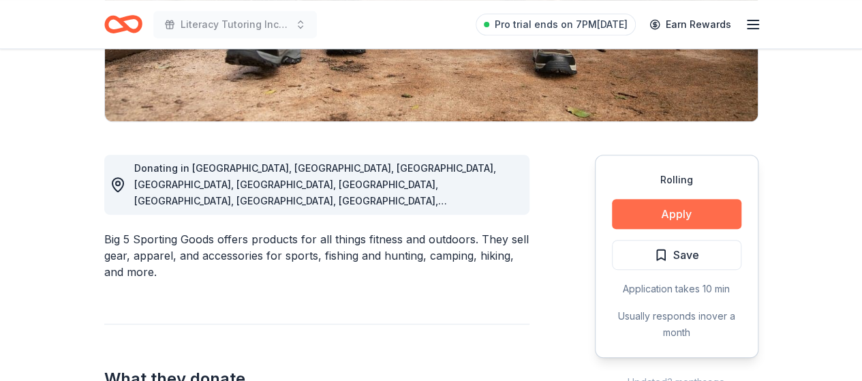
click at [687, 213] on button "Apply" at bounding box center [677, 214] width 130 height 30
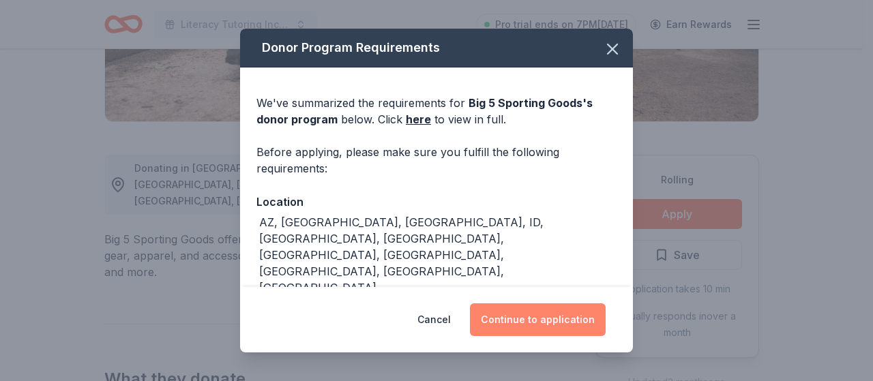
click at [581, 323] on button "Continue to application" at bounding box center [538, 319] width 136 height 33
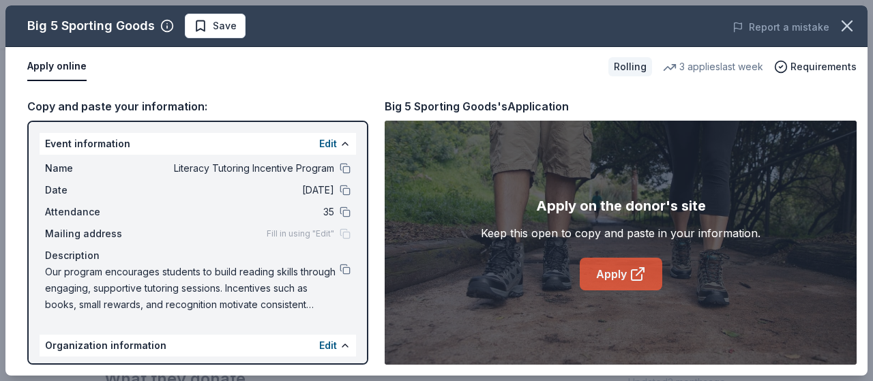
click at [611, 271] on link "Apply" at bounding box center [620, 274] width 82 height 33
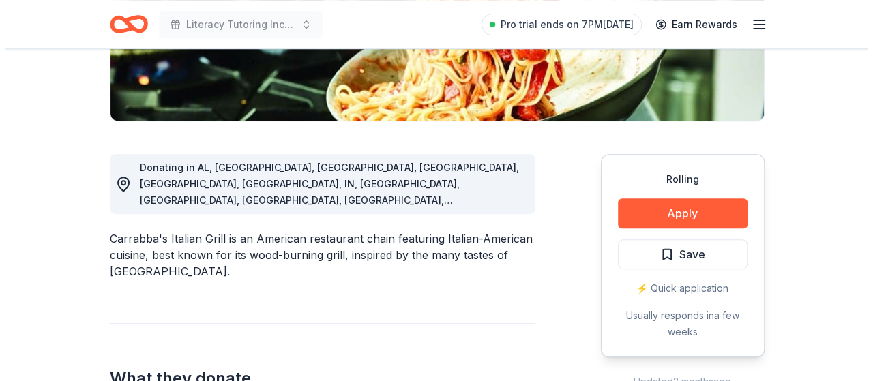
scroll to position [293, 0]
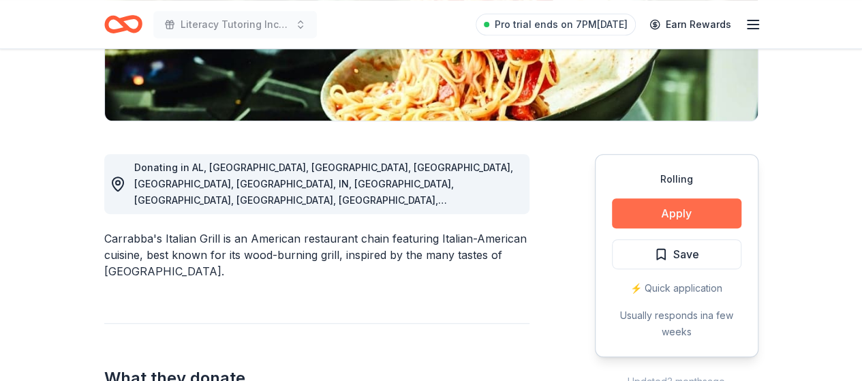
click at [717, 203] on button "Apply" at bounding box center [677, 213] width 130 height 30
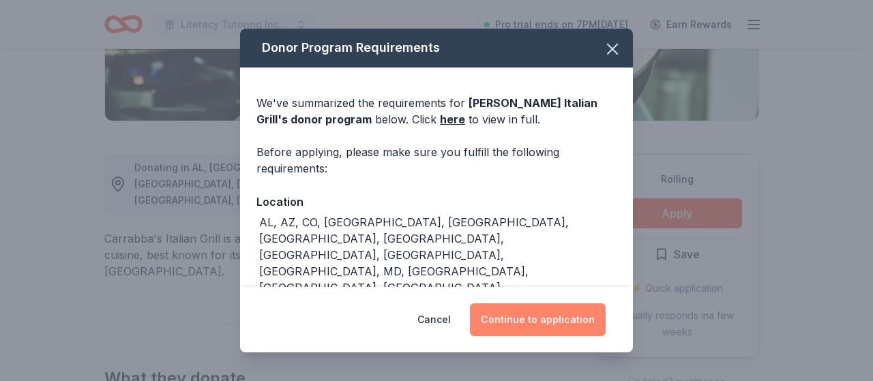
click at [555, 319] on button "Continue to application" at bounding box center [538, 319] width 136 height 33
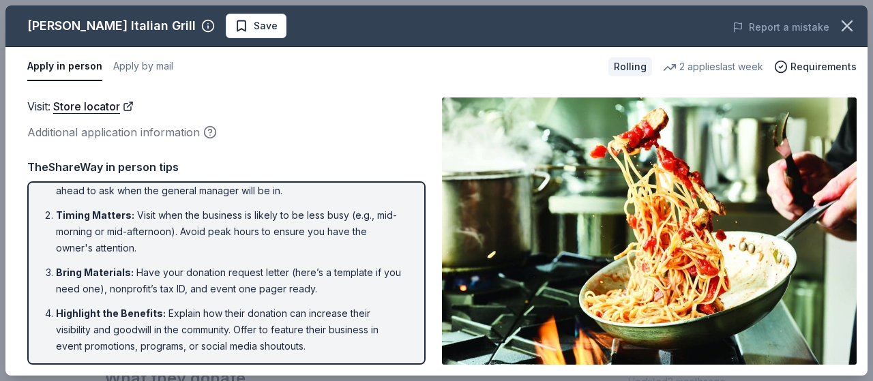
scroll to position [0, 0]
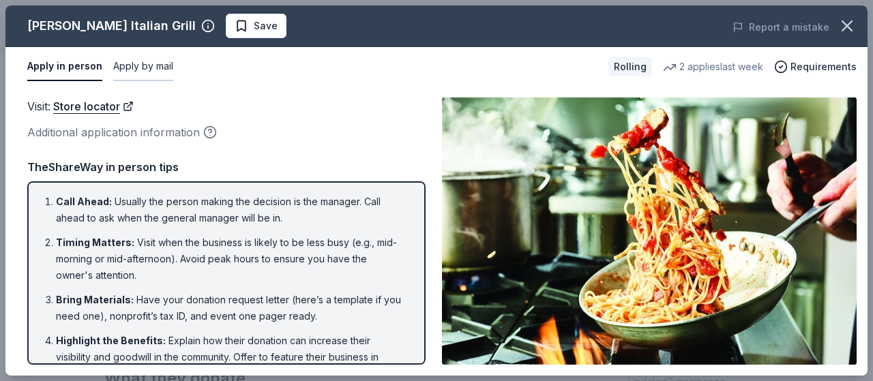
click at [130, 60] on button "Apply by mail" at bounding box center [143, 66] width 60 height 29
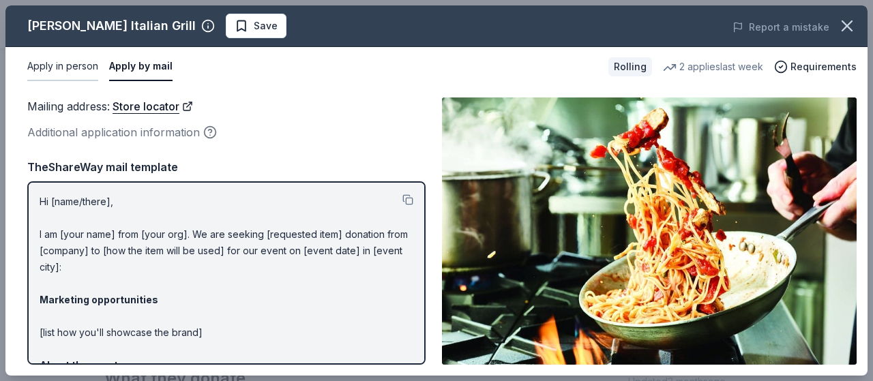
click at [59, 68] on button "Apply in person" at bounding box center [62, 66] width 71 height 29
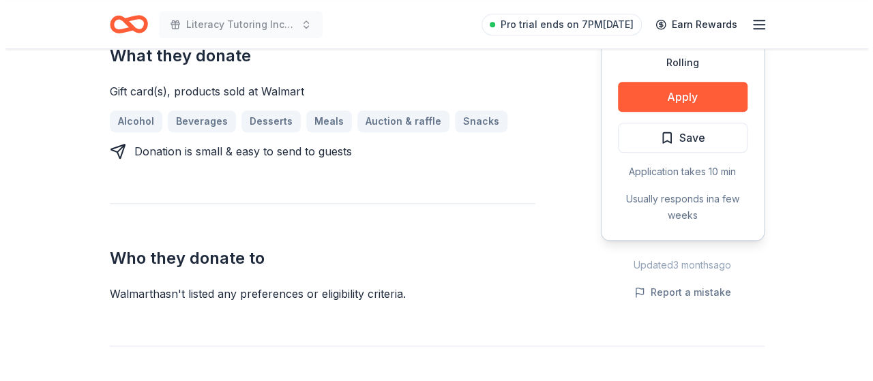
scroll to position [556, 0]
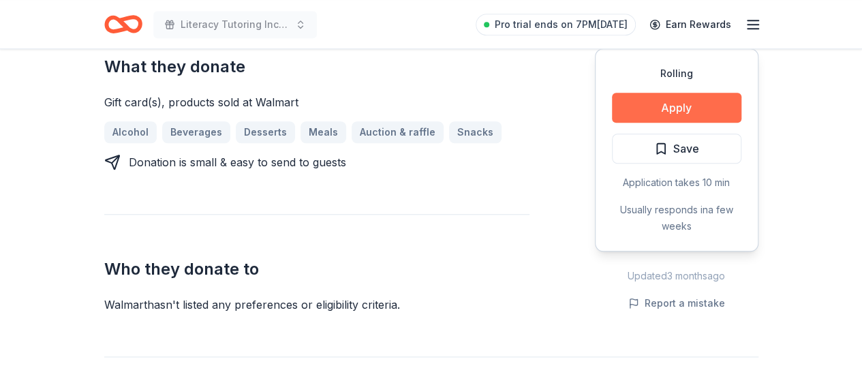
click at [635, 120] on button "Apply" at bounding box center [677, 108] width 130 height 30
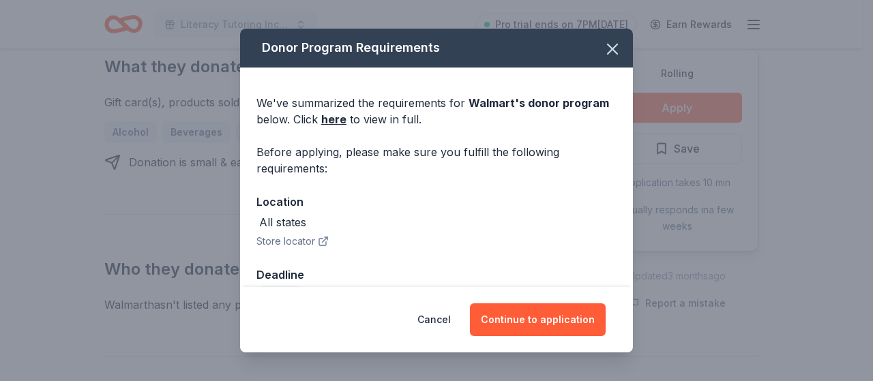
scroll to position [34, 0]
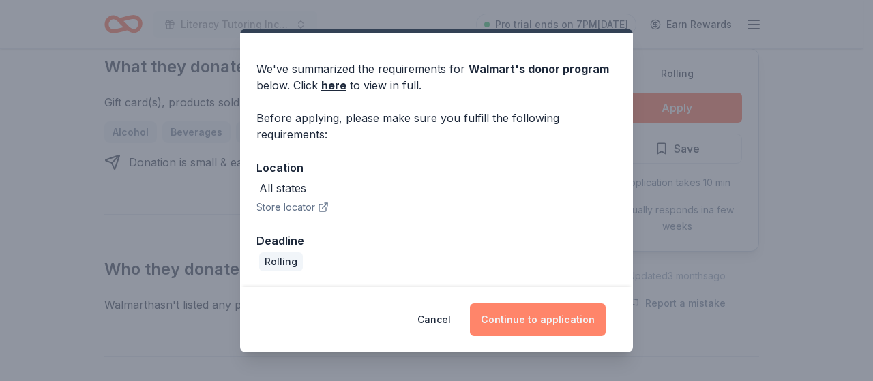
click at [502, 318] on button "Continue to application" at bounding box center [538, 319] width 136 height 33
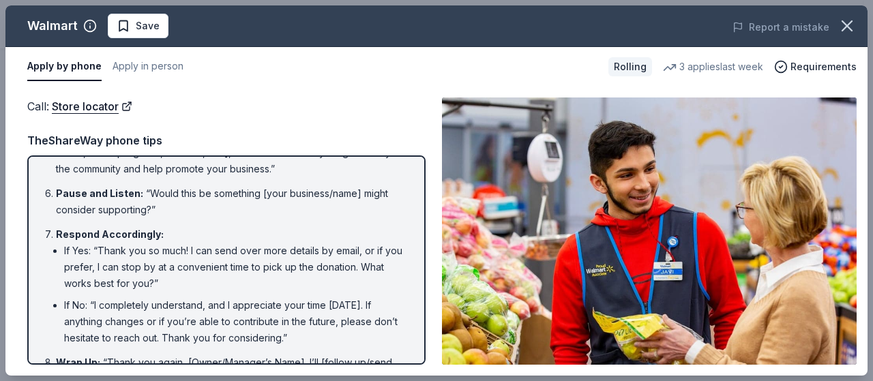
scroll to position [352, 0]
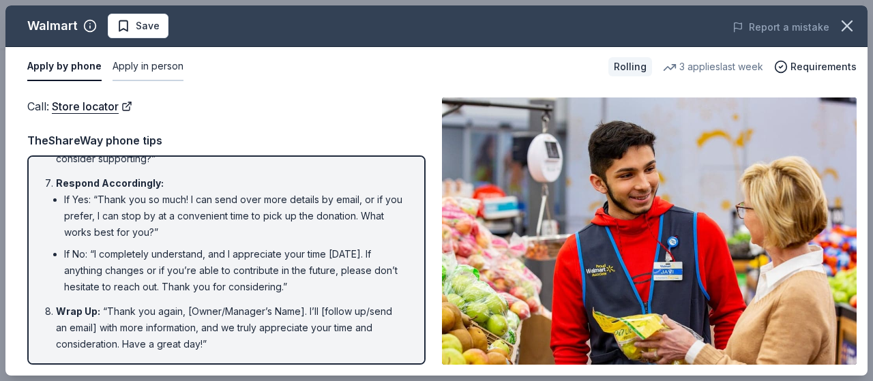
click at [140, 60] on button "Apply in person" at bounding box center [147, 66] width 71 height 29
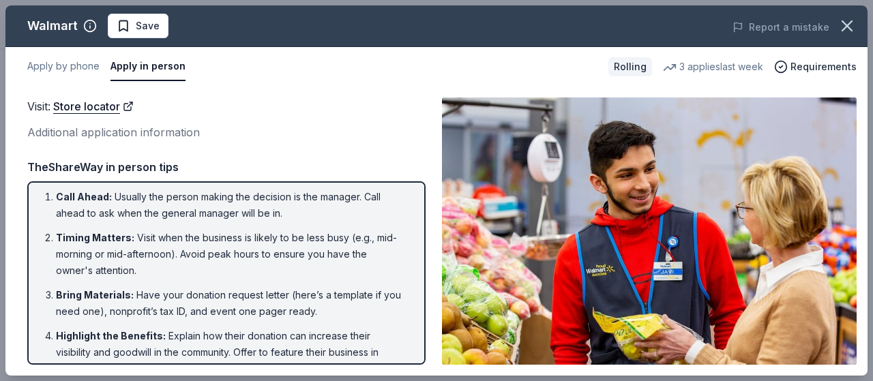
scroll to position [0, 0]
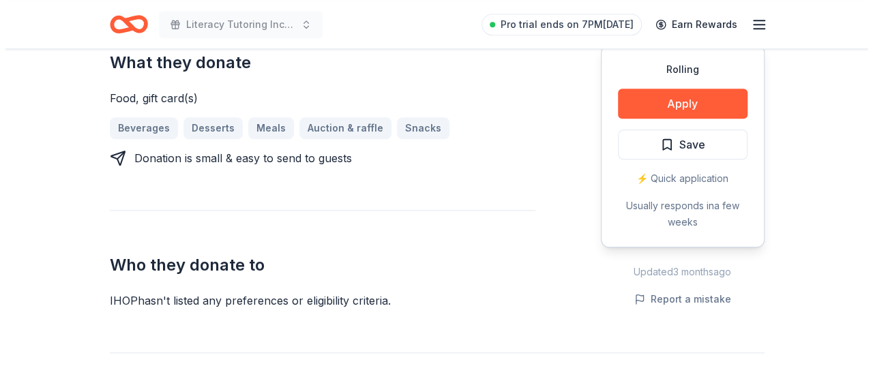
scroll to position [575, 0]
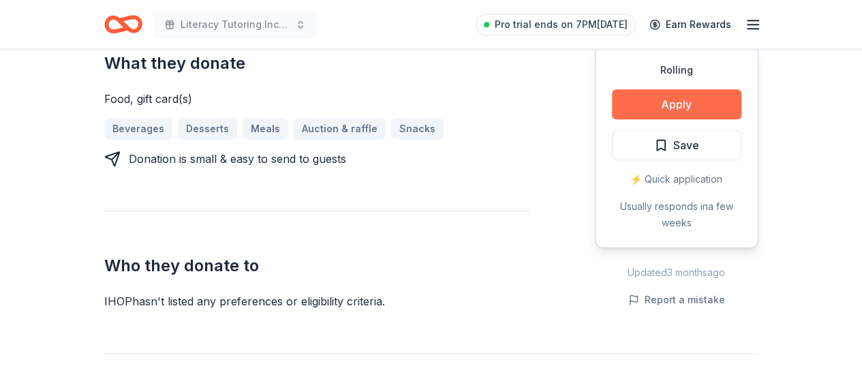
click at [645, 109] on button "Apply" at bounding box center [677, 104] width 130 height 30
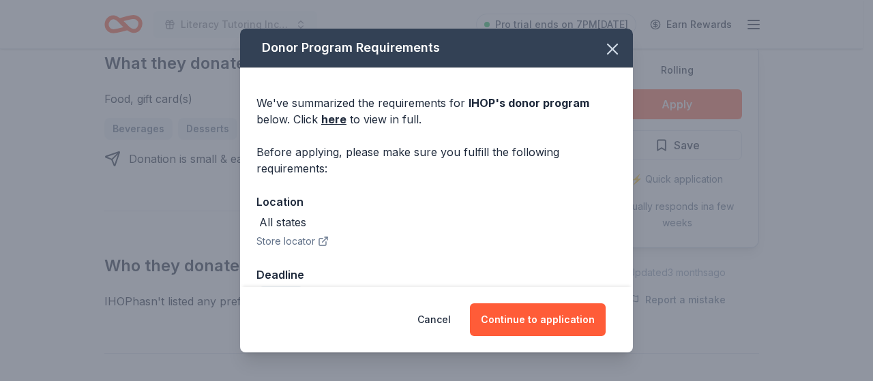
scroll to position [34, 0]
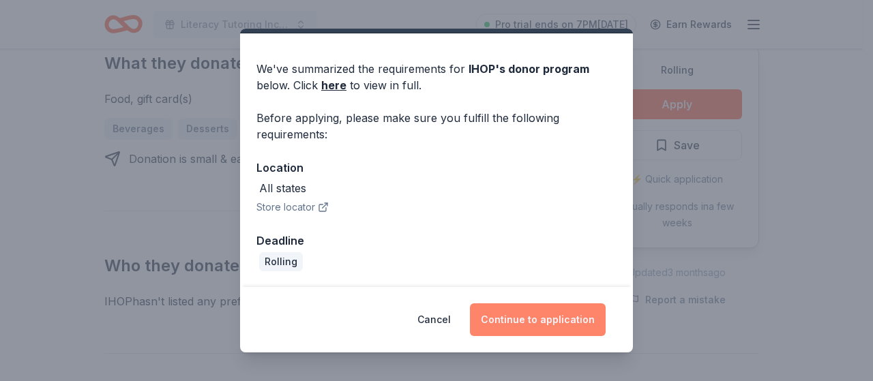
click at [504, 311] on button "Continue to application" at bounding box center [538, 319] width 136 height 33
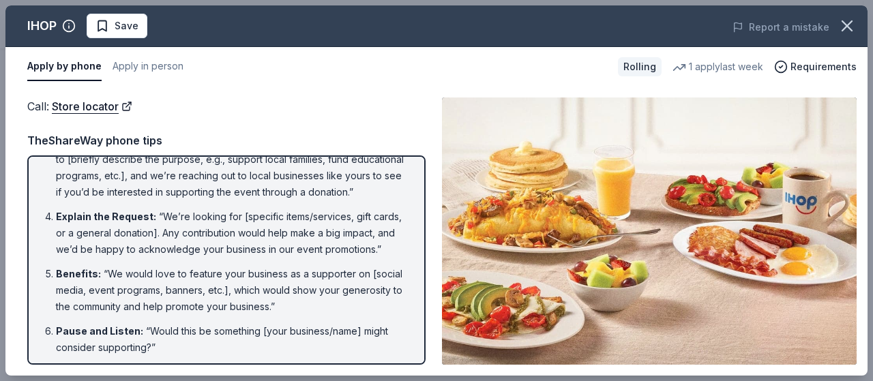
scroll to position [141, 0]
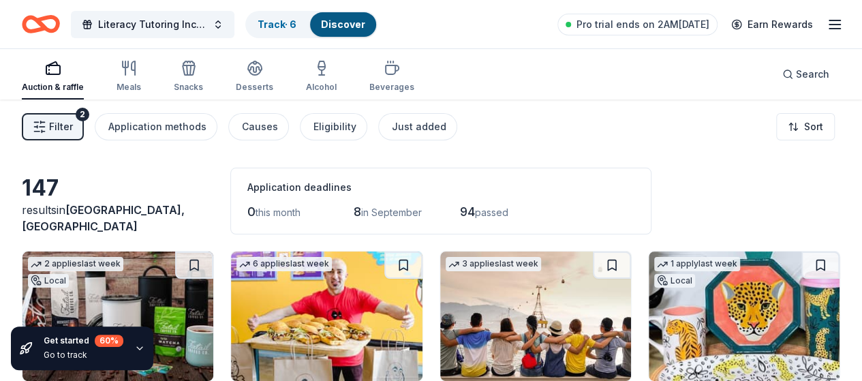
scroll to position [8, 0]
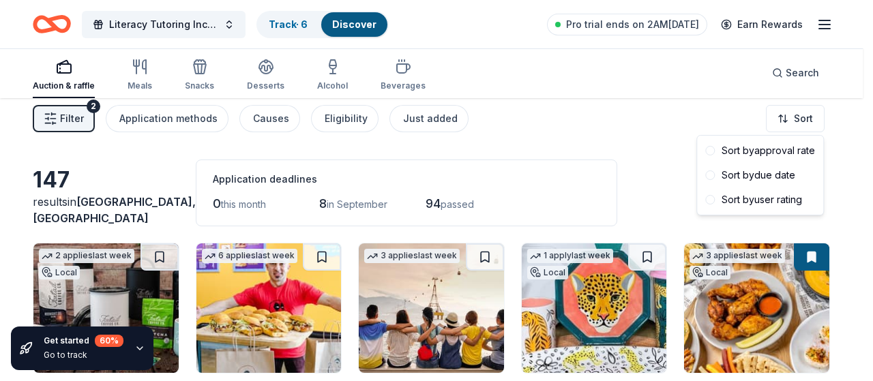
click at [709, 135] on div "Sort by approval rate Sort by due date Sort by user rating" at bounding box center [759, 175] width 127 height 80
click at [693, 102] on html "Literacy Tutoring Incentive Program Track · 6 Discover Pro trial ends on 2AM[DA…" at bounding box center [436, 182] width 873 height 381
click at [677, 98] on html "Literacy Tutoring Incentive Program Track · 6 Discover Pro trial ends on 2AM[DA…" at bounding box center [436, 182] width 873 height 381
